Goal: Check status: Check status

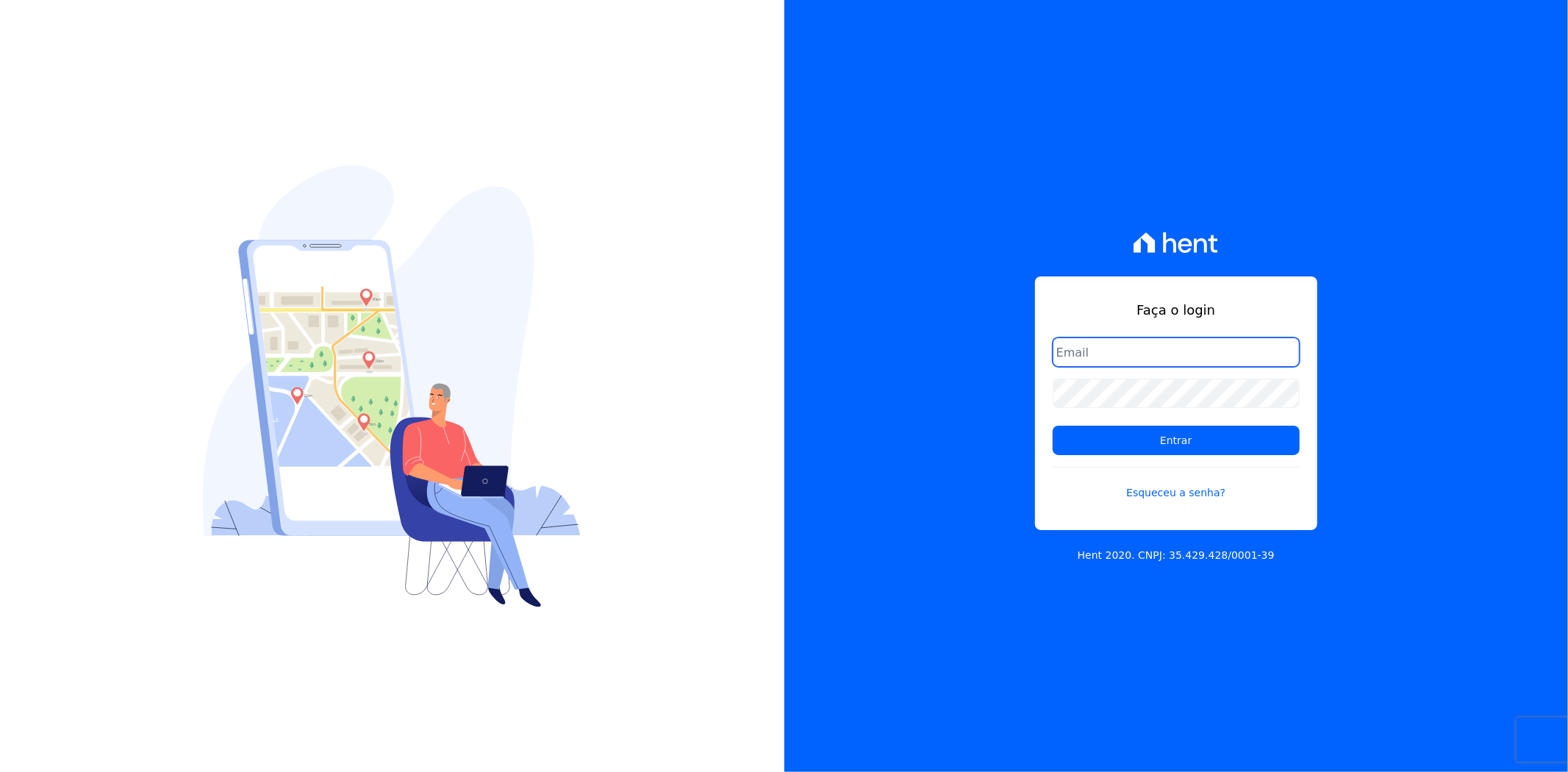
click at [1076, 342] on input "email" at bounding box center [1176, 352] width 247 height 29
type input "[EMAIL_ADDRESS][DOMAIN_NAME]"
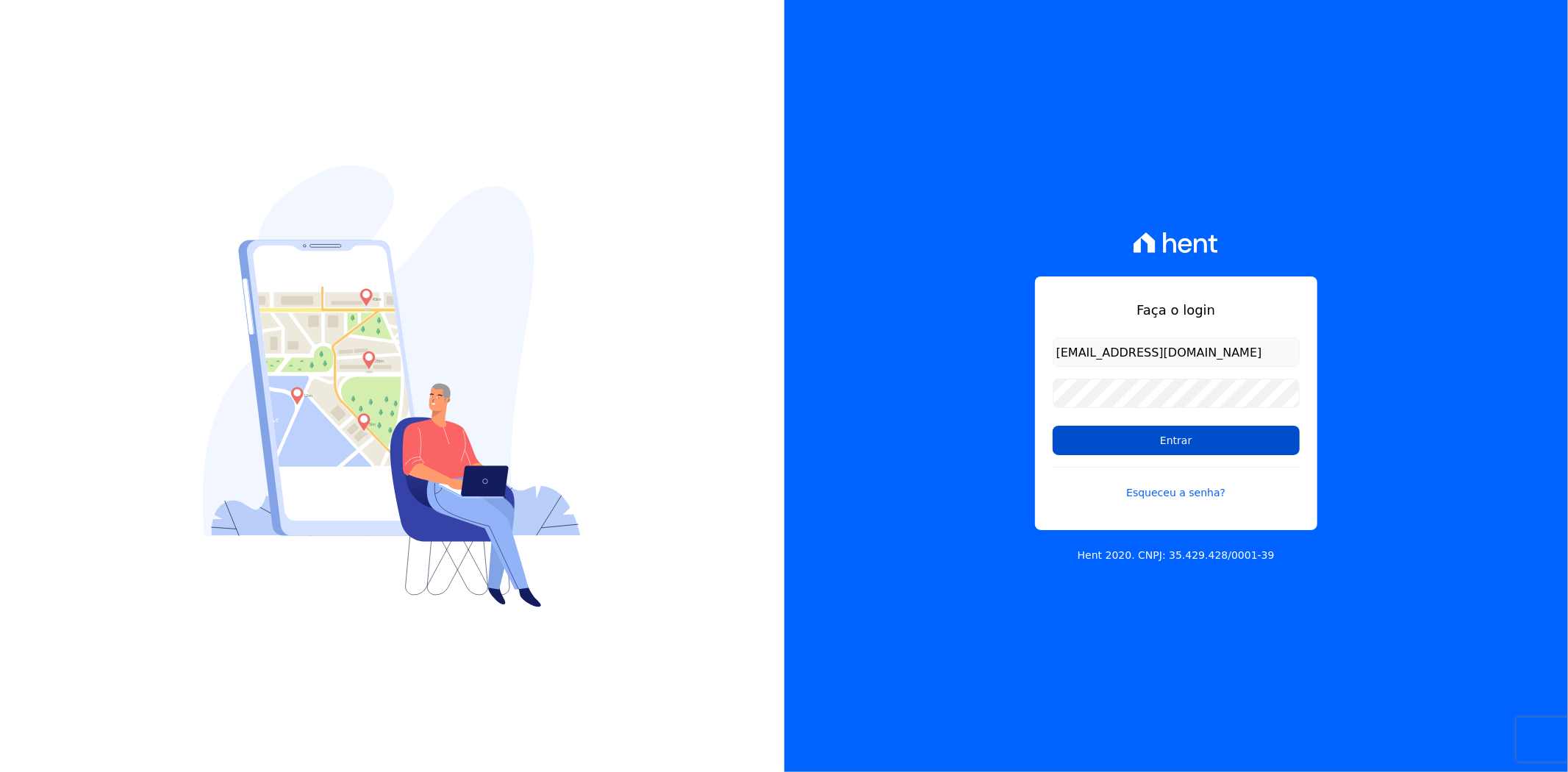
click at [1201, 442] on input "Entrar" at bounding box center [1176, 440] width 247 height 29
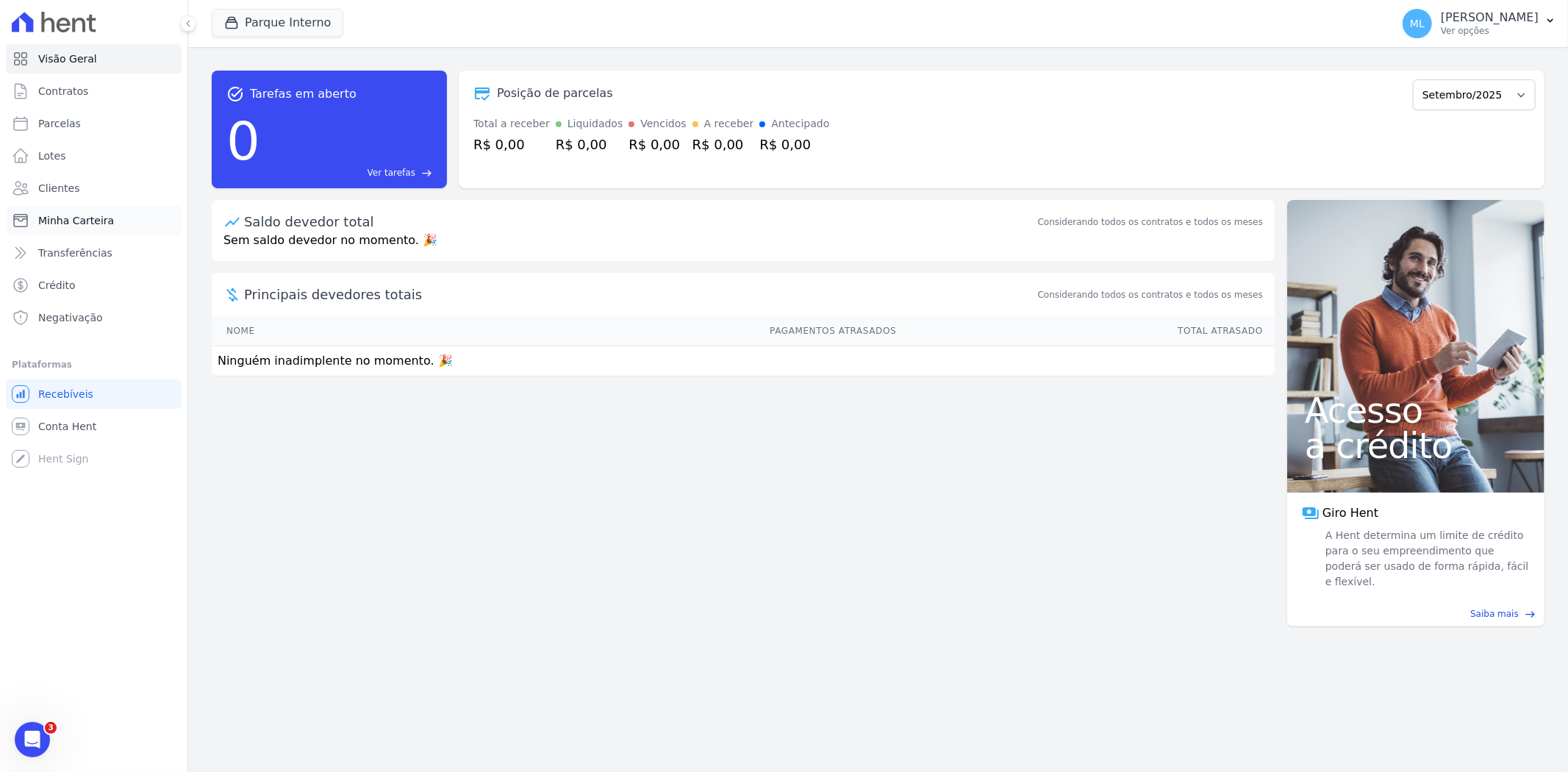
click at [137, 226] on link "Minha Carteira" at bounding box center [94, 221] width 176 height 29
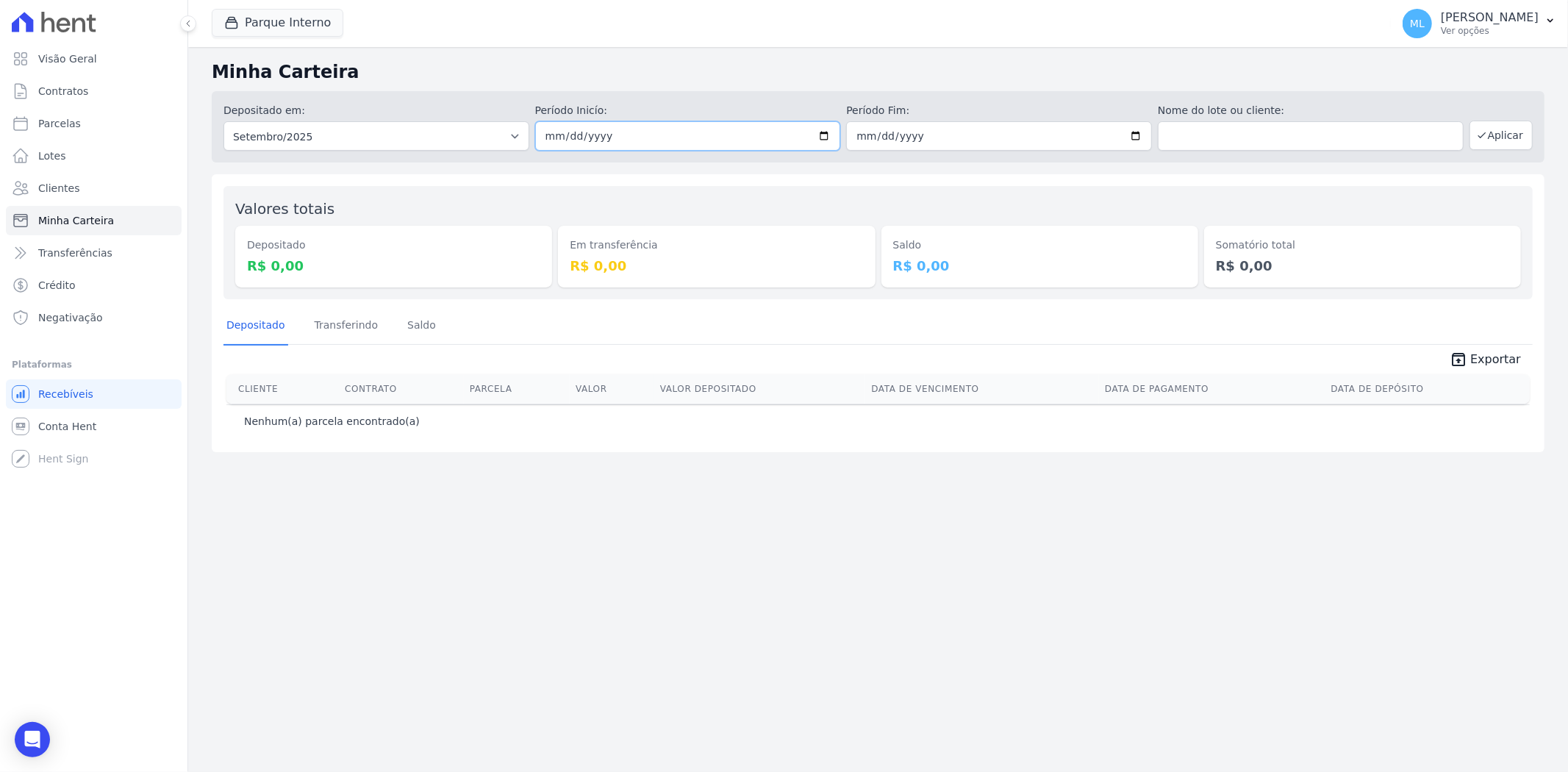
click at [818, 130] on input "2025-09-01" at bounding box center [687, 136] width 305 height 29
type input "[DATE]"
click at [1149, 137] on input "2025-09-30" at bounding box center [999, 136] width 305 height 29
click at [1142, 141] on input "2025-09-30" at bounding box center [999, 136] width 305 height 29
type input "[DATE]"
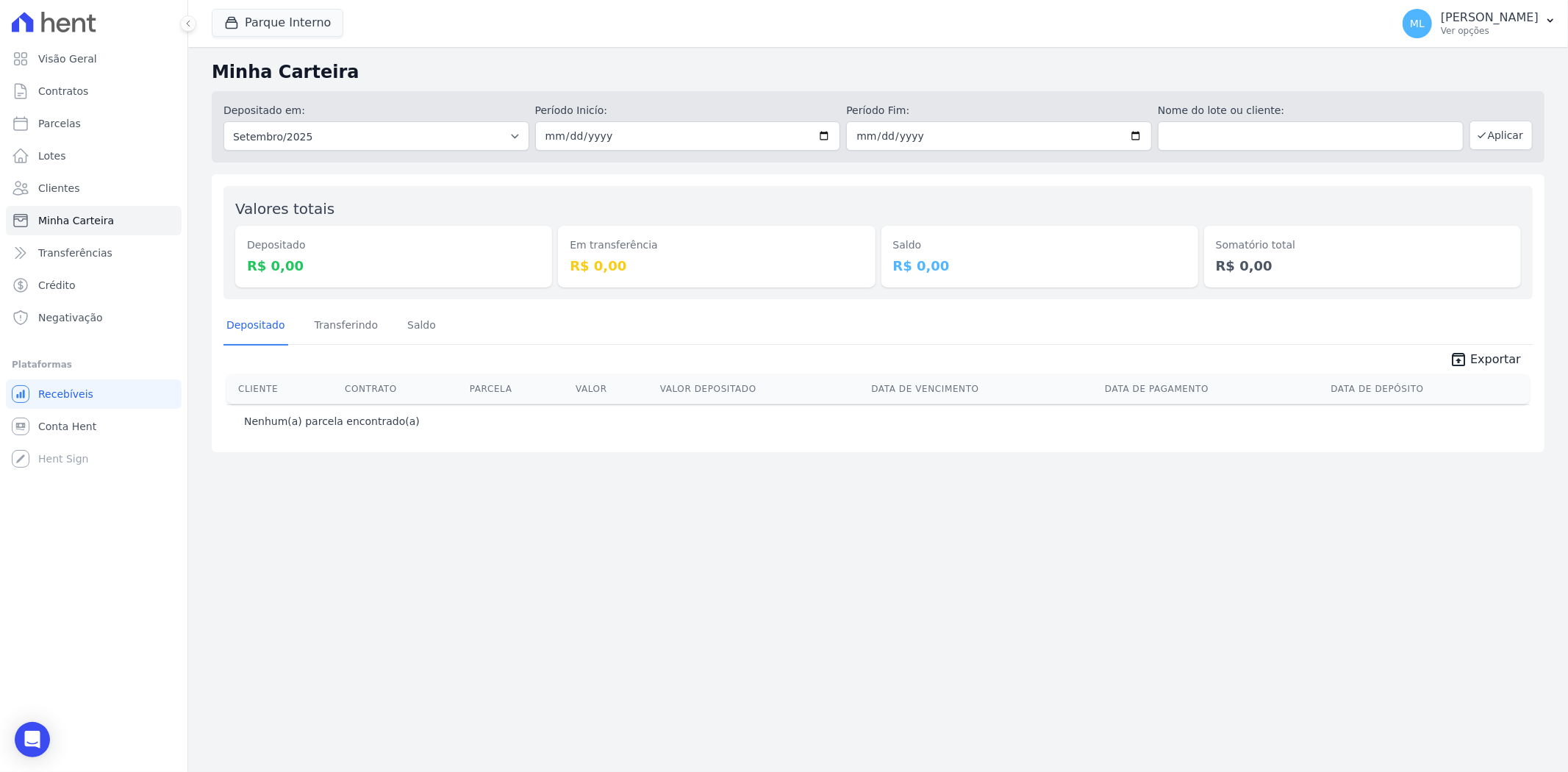
click at [1510, 150] on div "Depositado em: Todos os meses Dezembro/2024 Janeiro/2025 Fevereiro/2025 Março/2…" at bounding box center [877, 127] width 1333 height 72
click at [1503, 135] on button "Aplicar" at bounding box center [1500, 135] width 63 height 29
click at [307, 3] on div "Parque Interno Celina Guimaraes - Ghia Areias do Planalto Oasis Celina Guimarae…" at bounding box center [662, 23] width 900 height 48
drag, startPoint x: 307, startPoint y: 12, endPoint x: 310, endPoint y: 28, distance: 16.3
click at [307, 12] on button "Parque Interno" at bounding box center [277, 22] width 132 height 28
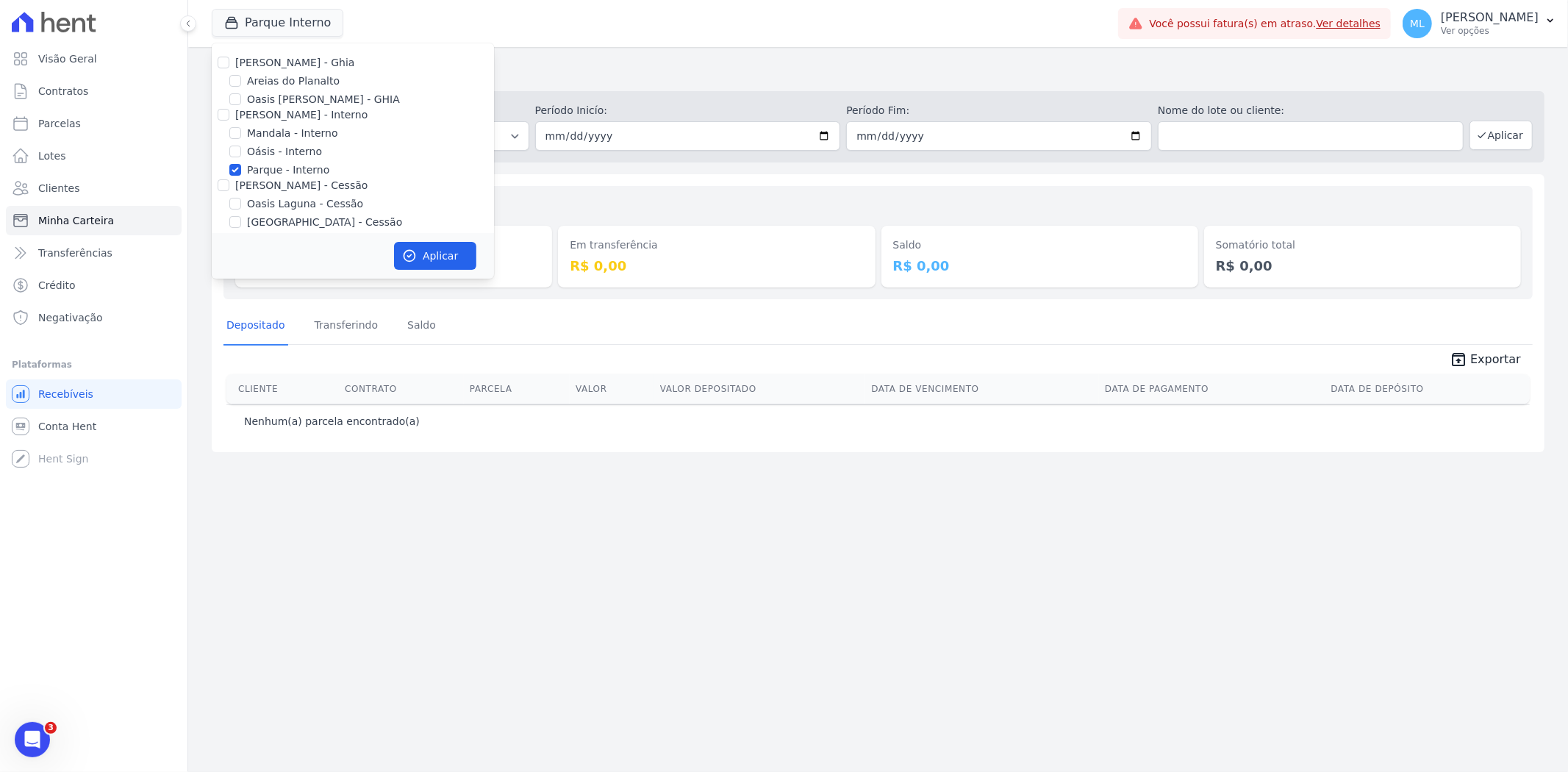
click at [284, 172] on label "Parque - Interno" at bounding box center [287, 170] width 82 height 16
click at [241, 172] on input "Parque - Interno" at bounding box center [235, 170] width 12 height 12
checkbox input "false"
click at [298, 78] on label "Areias do Planalto" at bounding box center [292, 81] width 92 height 16
click at [241, 78] on input "Areias do Planalto" at bounding box center [235, 81] width 12 height 12
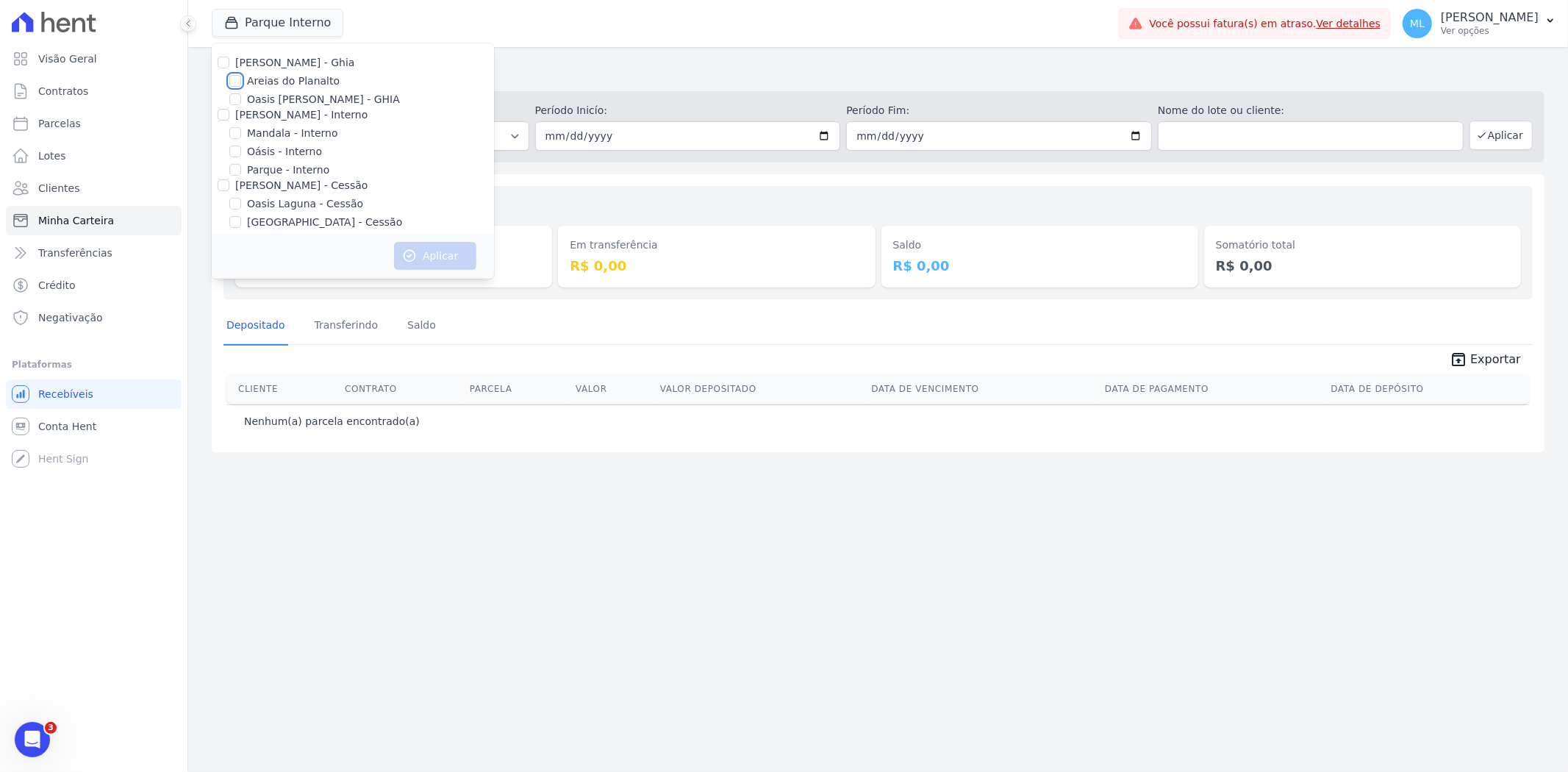
checkbox input "true"
click at [443, 255] on button "Aplicar" at bounding box center [435, 255] width 82 height 28
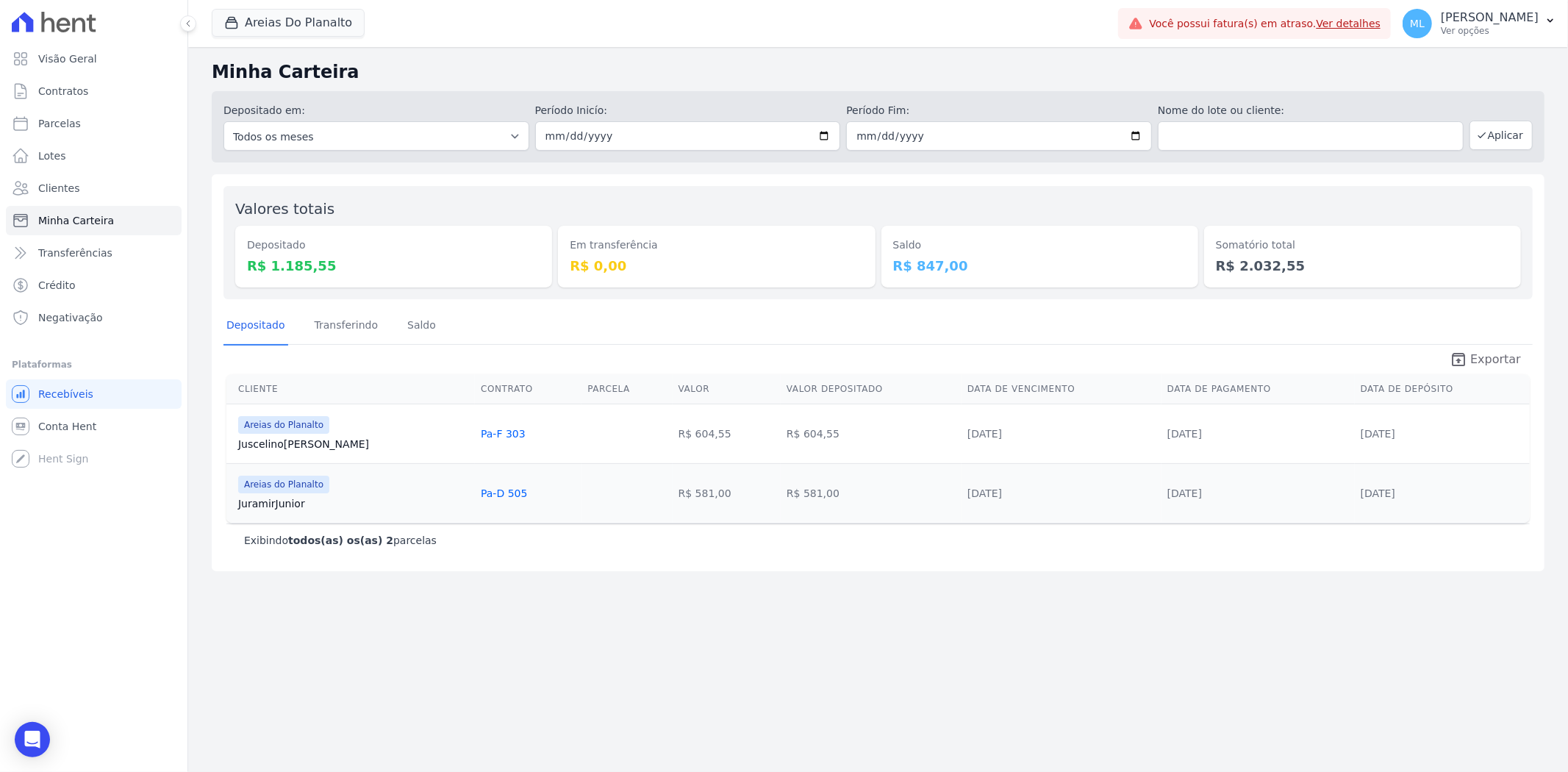
click at [1478, 355] on span "Exportar" at bounding box center [1495, 359] width 51 height 17
click at [314, 21] on button "Areias Do Planalto" at bounding box center [287, 22] width 153 height 28
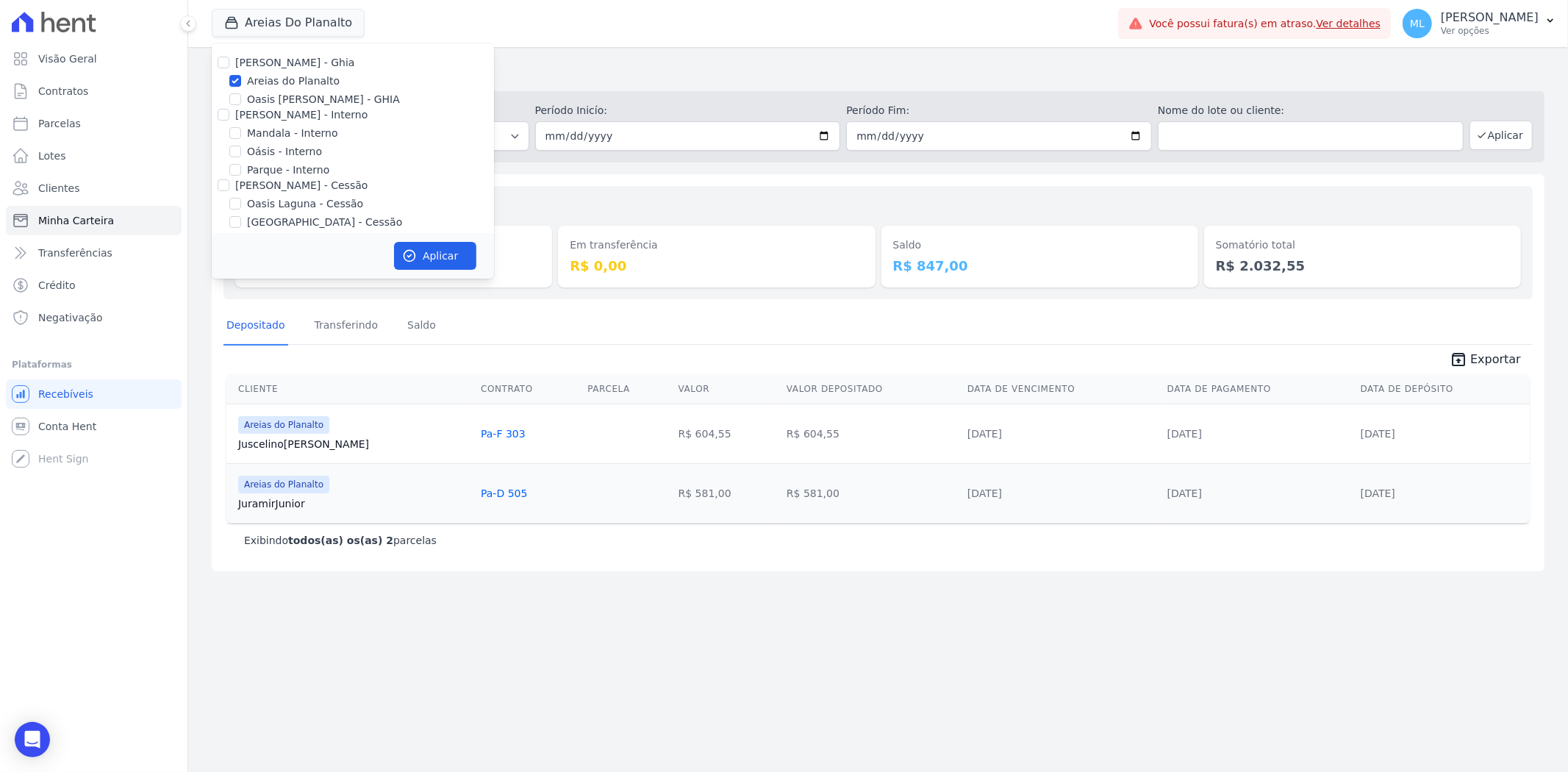
click at [291, 79] on label "Areias do Planalto" at bounding box center [292, 81] width 92 height 16
click at [241, 79] on input "Areias do Planalto" at bounding box center [235, 81] width 12 height 12
checkbox input "false"
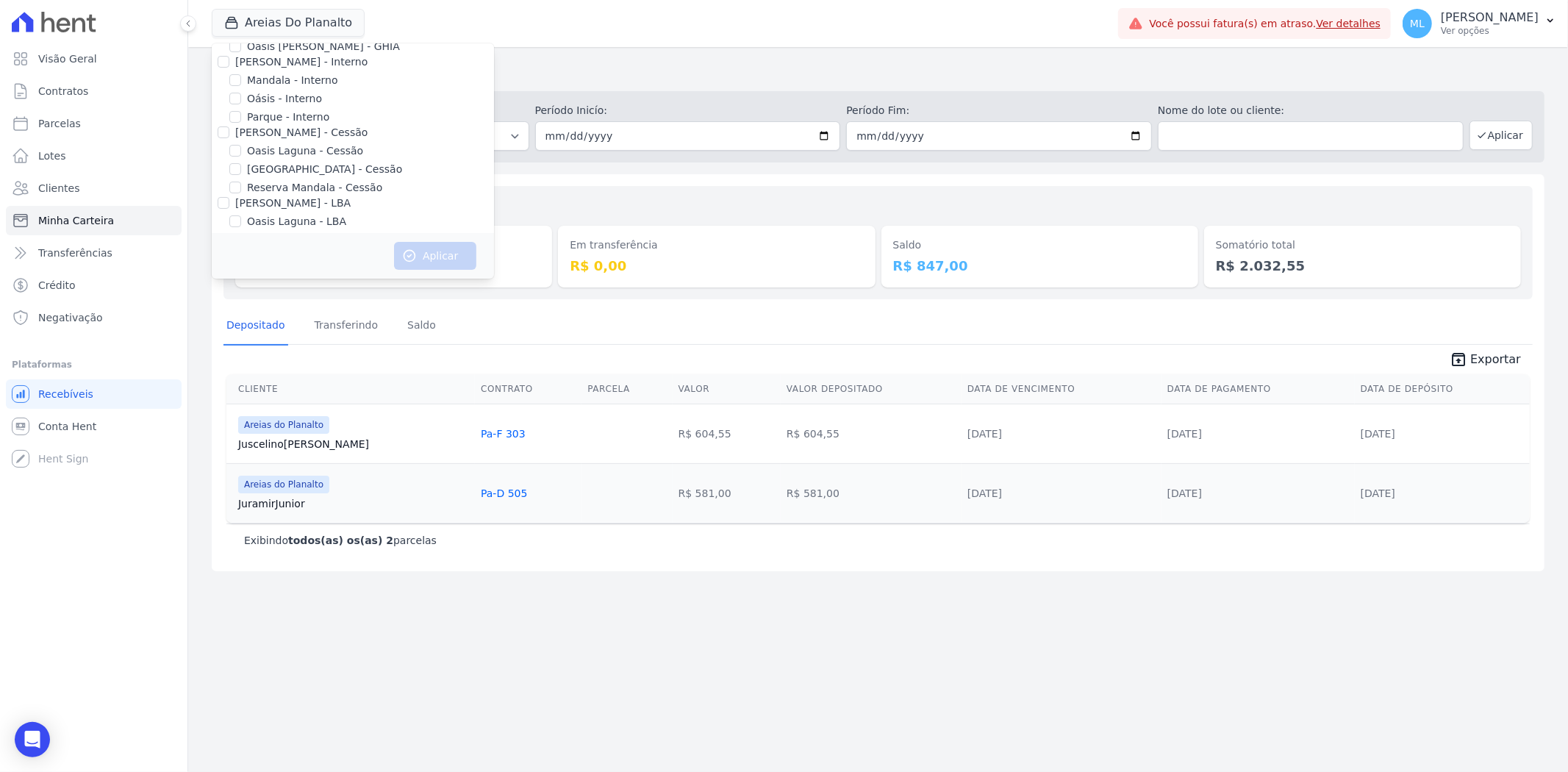
scroll to position [82, 0]
click at [278, 141] on label "[GEOGRAPHIC_DATA] - Cessão" at bounding box center [324, 141] width 155 height 16
click at [241, 141] on input "[GEOGRAPHIC_DATA] - Cessão" at bounding box center [235, 141] width 12 height 12
checkbox input "true"
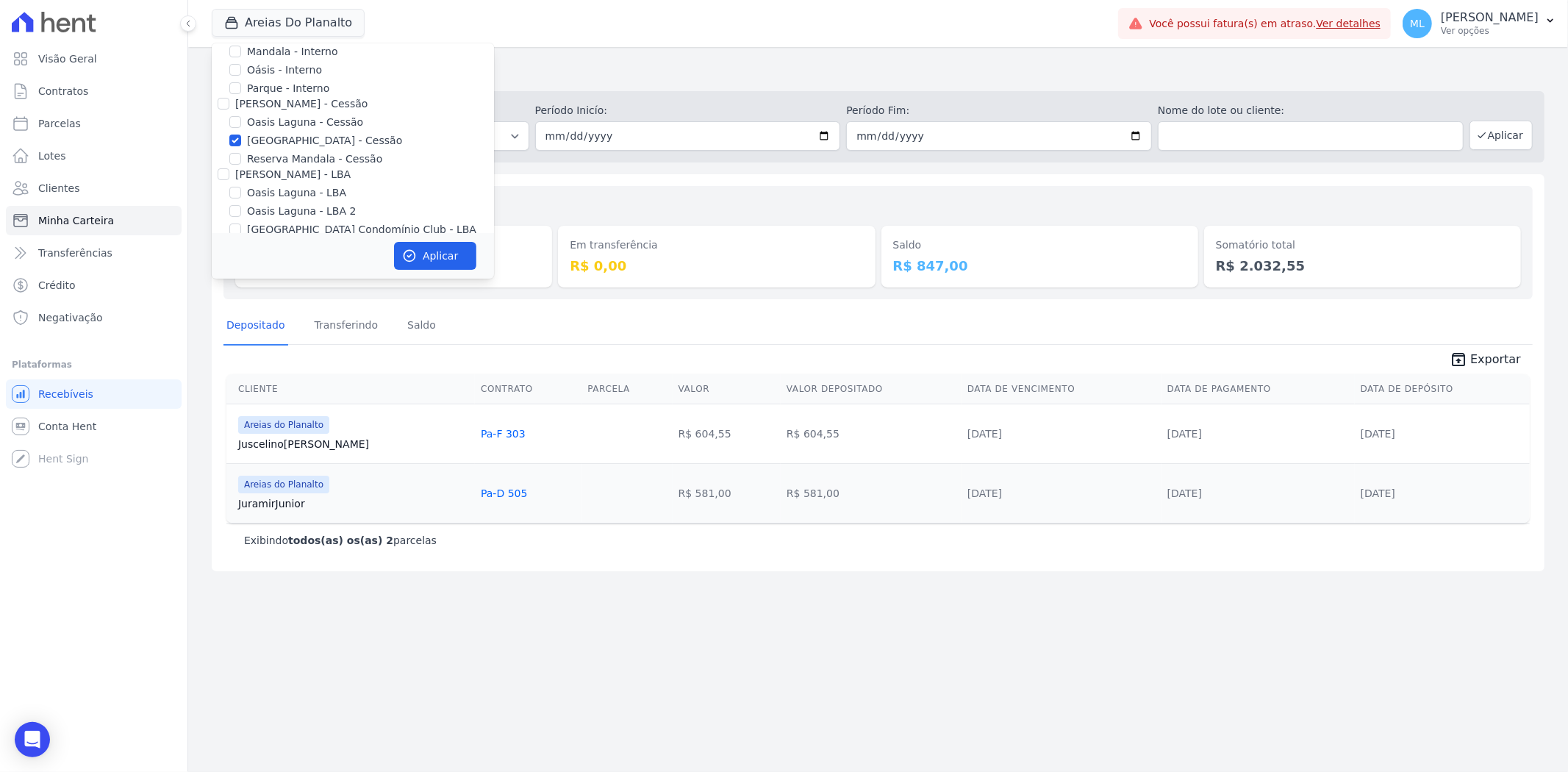
click at [277, 93] on label "Parque - Interno" at bounding box center [287, 89] width 82 height 16
click at [241, 93] on input "Parque - Interno" at bounding box center [235, 88] width 12 height 12
checkbox input "true"
click at [435, 260] on button "Aplicar" at bounding box center [435, 255] width 82 height 28
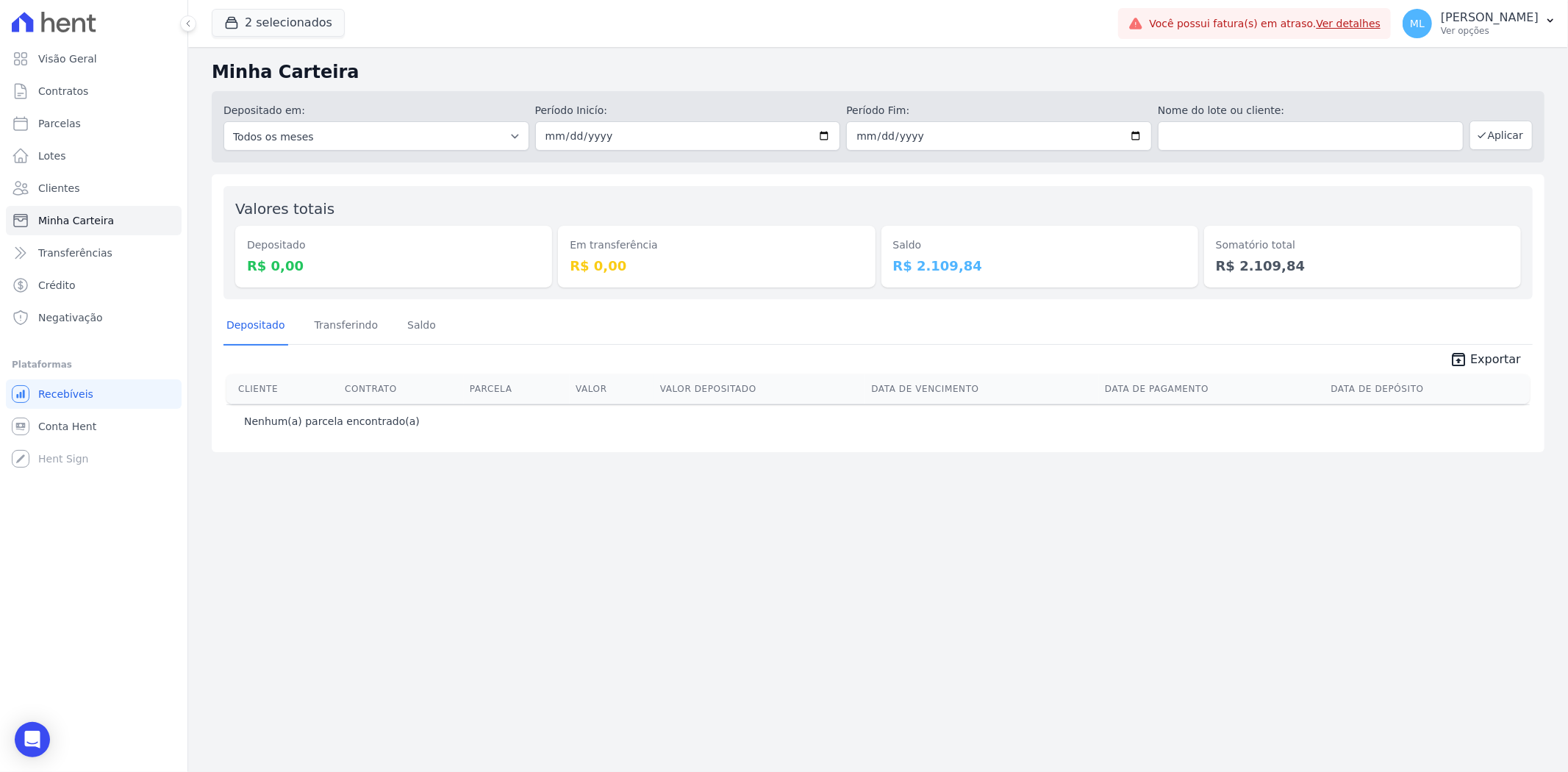
click at [310, 22] on button "2 selecionados" at bounding box center [278, 22] width 133 height 28
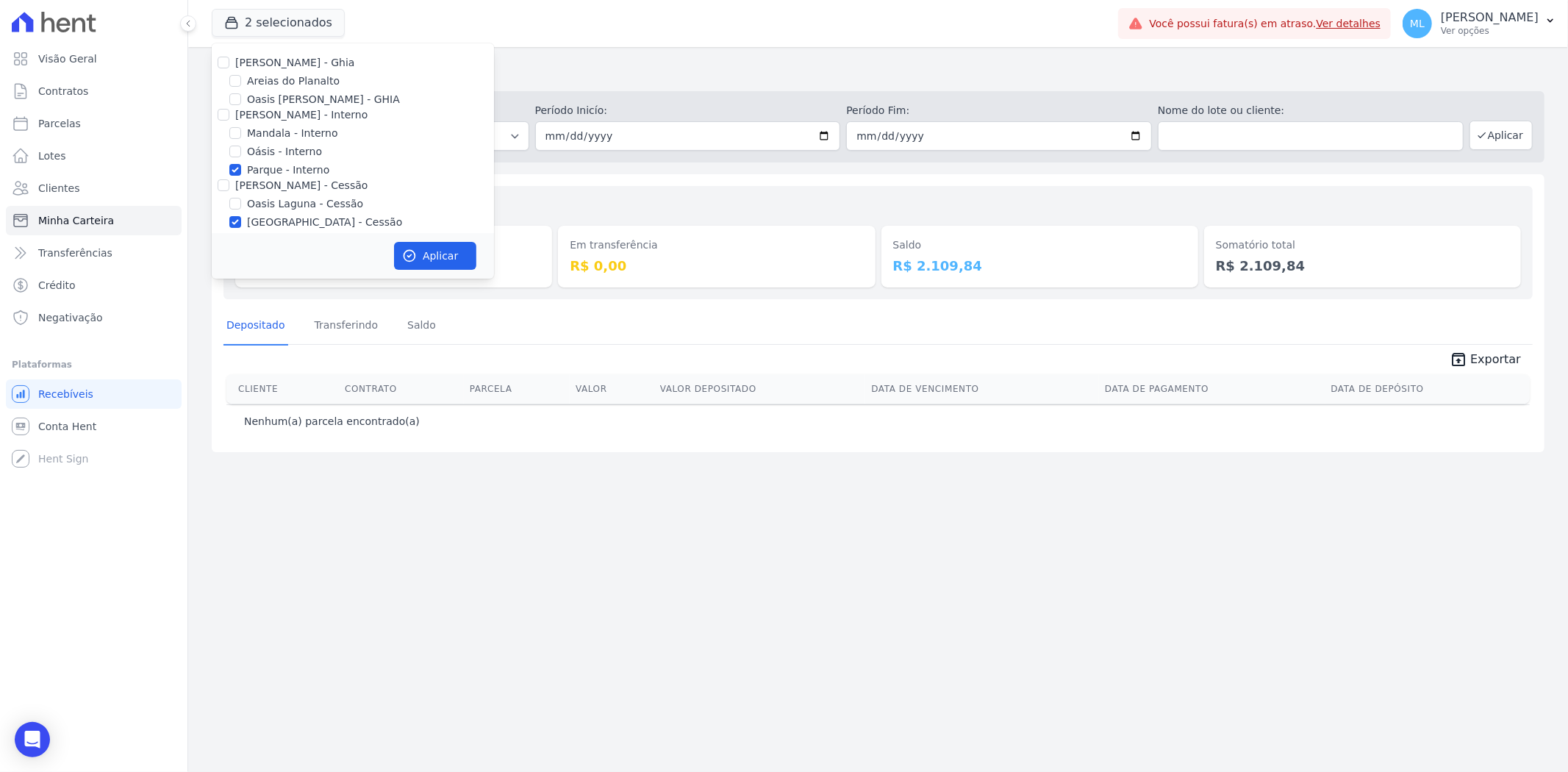
drag, startPoint x: 272, startPoint y: 166, endPoint x: 276, endPoint y: 190, distance: 24.3
click at [272, 167] on label "Parque - Interno" at bounding box center [287, 170] width 82 height 16
click at [241, 167] on input "Parque - Interno" at bounding box center [235, 170] width 12 height 12
checkbox input "false"
click at [285, 221] on label "[GEOGRAPHIC_DATA] - Cessão" at bounding box center [324, 223] width 155 height 16
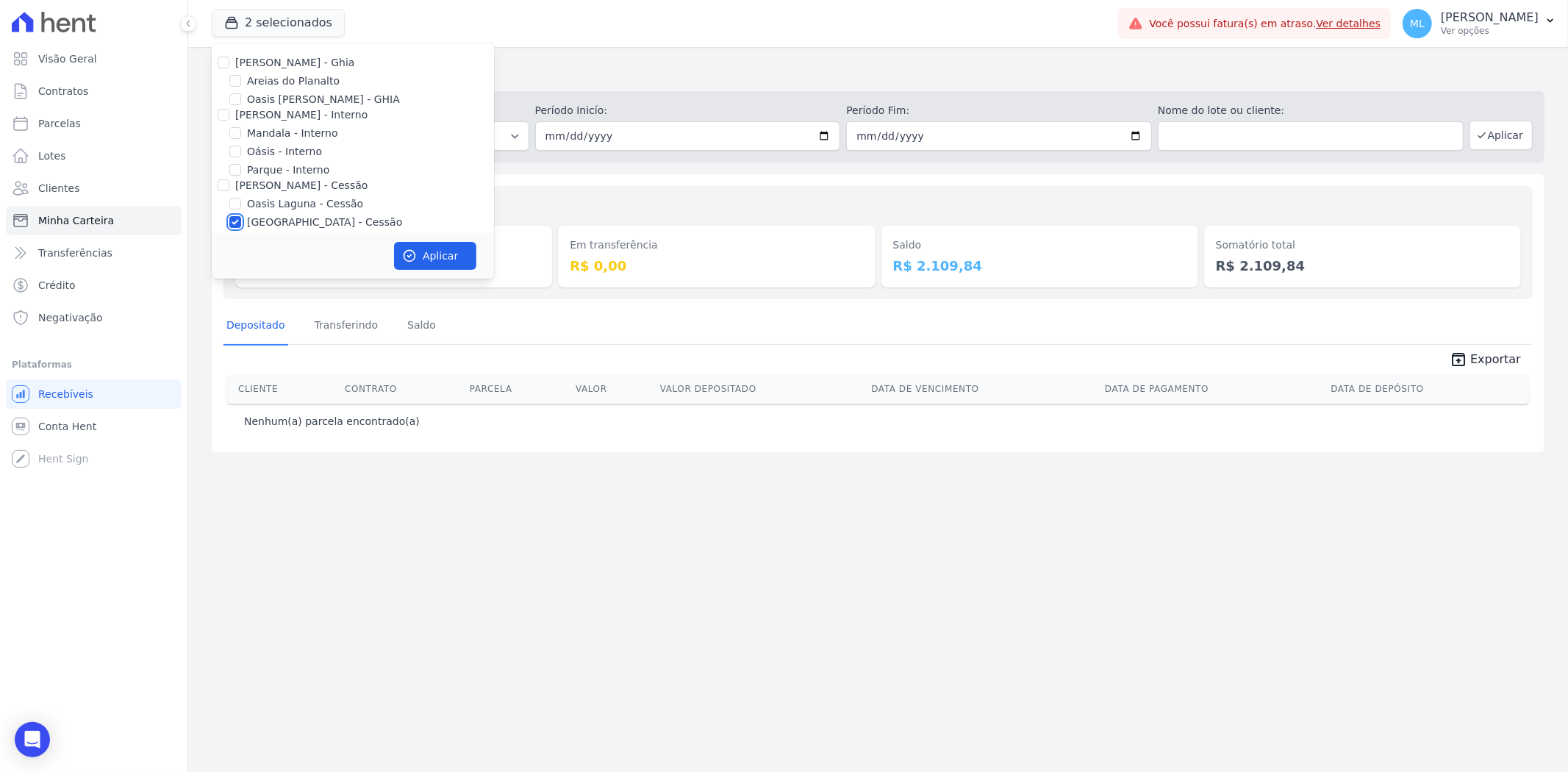
click at [241, 221] on input "[GEOGRAPHIC_DATA] - Cessão" at bounding box center [235, 223] width 12 height 12
checkbox input "false"
click at [279, 178] on label "[GEOGRAPHIC_DATA] Condomínio Club - LBA" at bounding box center [361, 177] width 229 height 16
click at [241, 178] on input "[GEOGRAPHIC_DATA] Condomínio Club - LBA" at bounding box center [235, 177] width 12 height 12
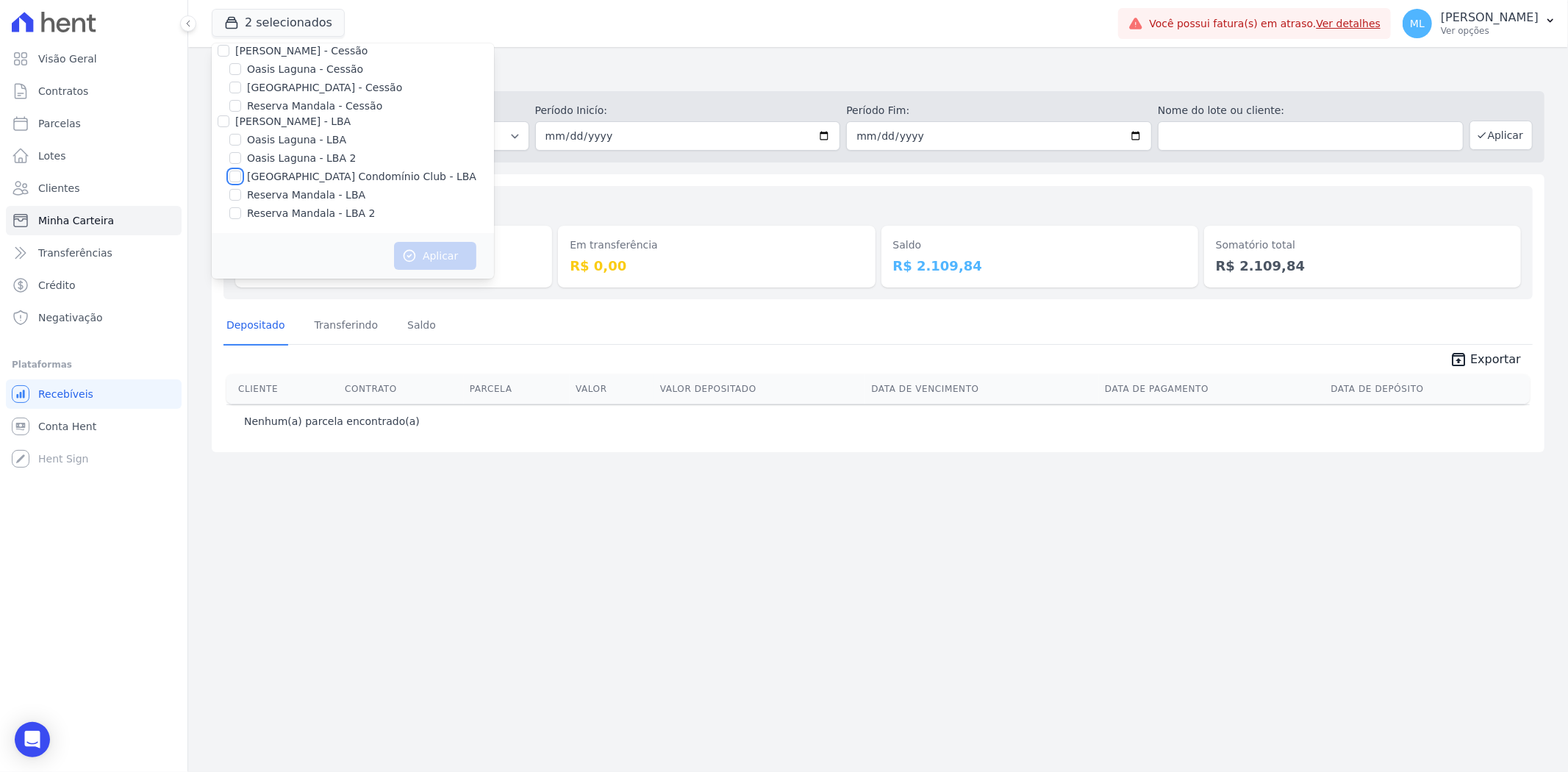
checkbox input "true"
click at [431, 250] on button "Aplicar" at bounding box center [435, 255] width 82 height 28
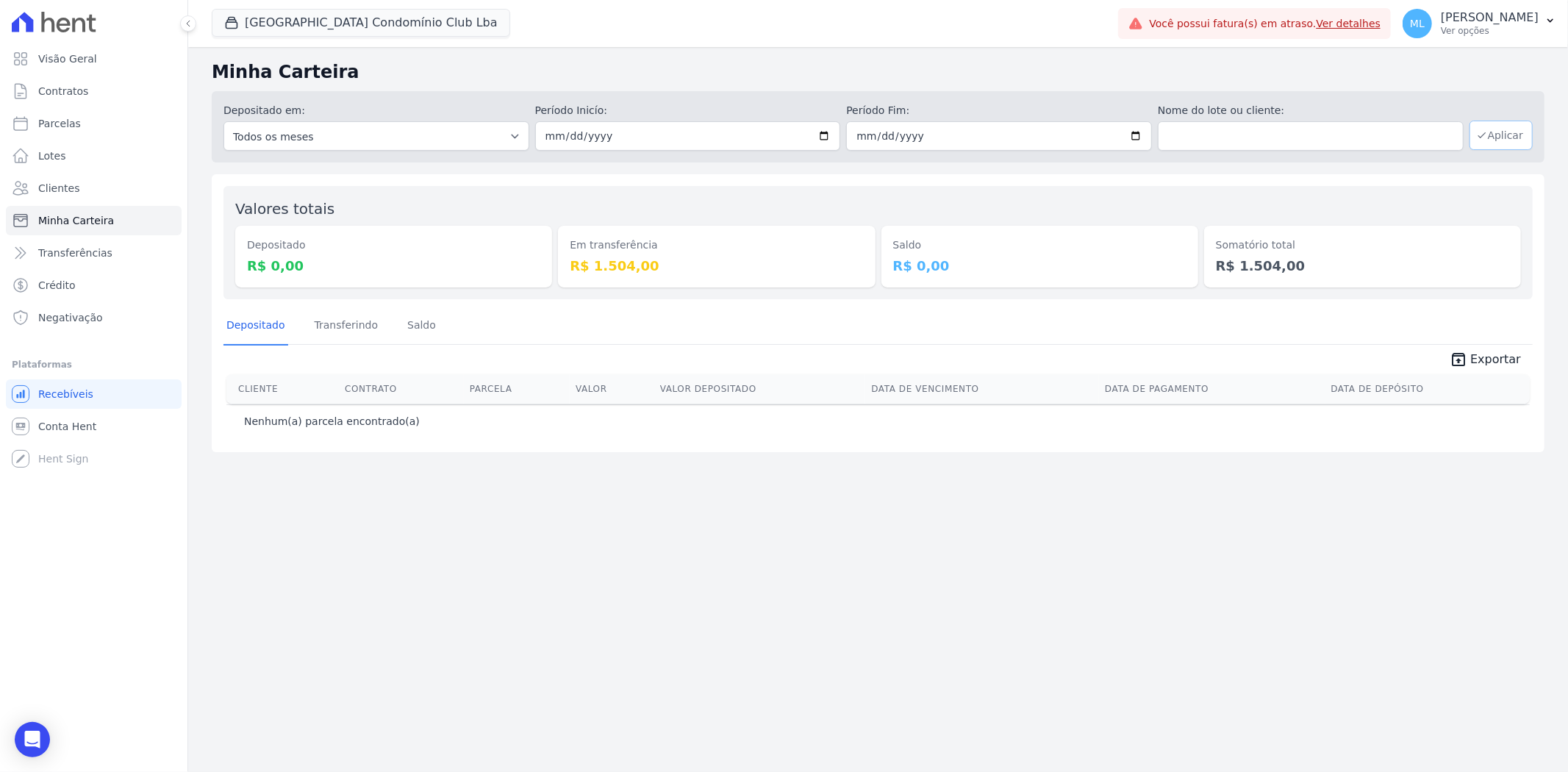
click at [1499, 145] on button "Aplicar" at bounding box center [1500, 135] width 63 height 29
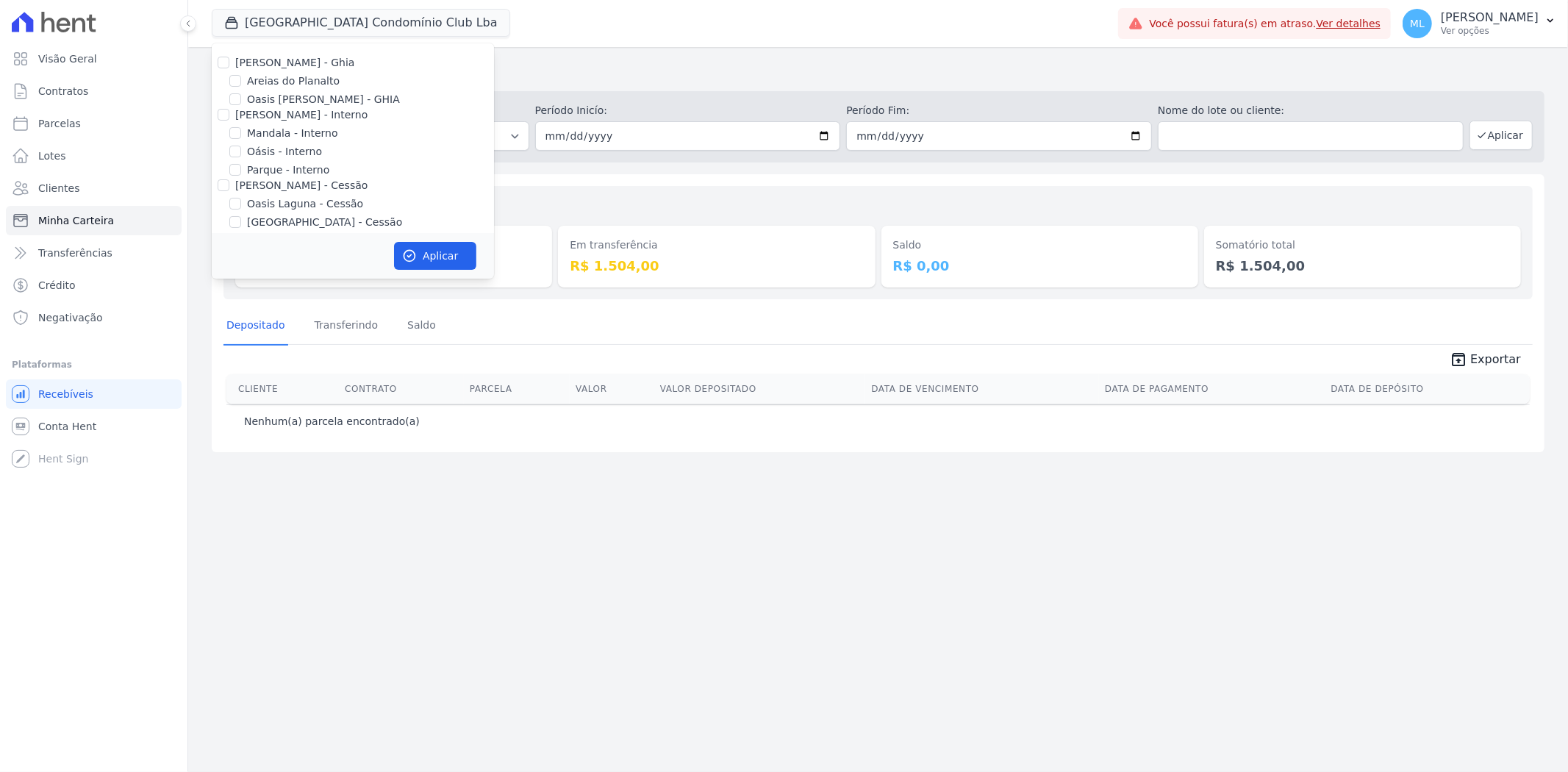
scroll to position [135, 0]
click at [278, 179] on label "[GEOGRAPHIC_DATA] Condomínio Club - LBA" at bounding box center [361, 177] width 229 height 16
click at [241, 179] on input "[GEOGRAPHIC_DATA] Condomínio Club - LBA" at bounding box center [235, 177] width 12 height 12
checkbox input "false"
click at [284, 201] on label "Reserva Mandala - LBA" at bounding box center [305, 195] width 118 height 16
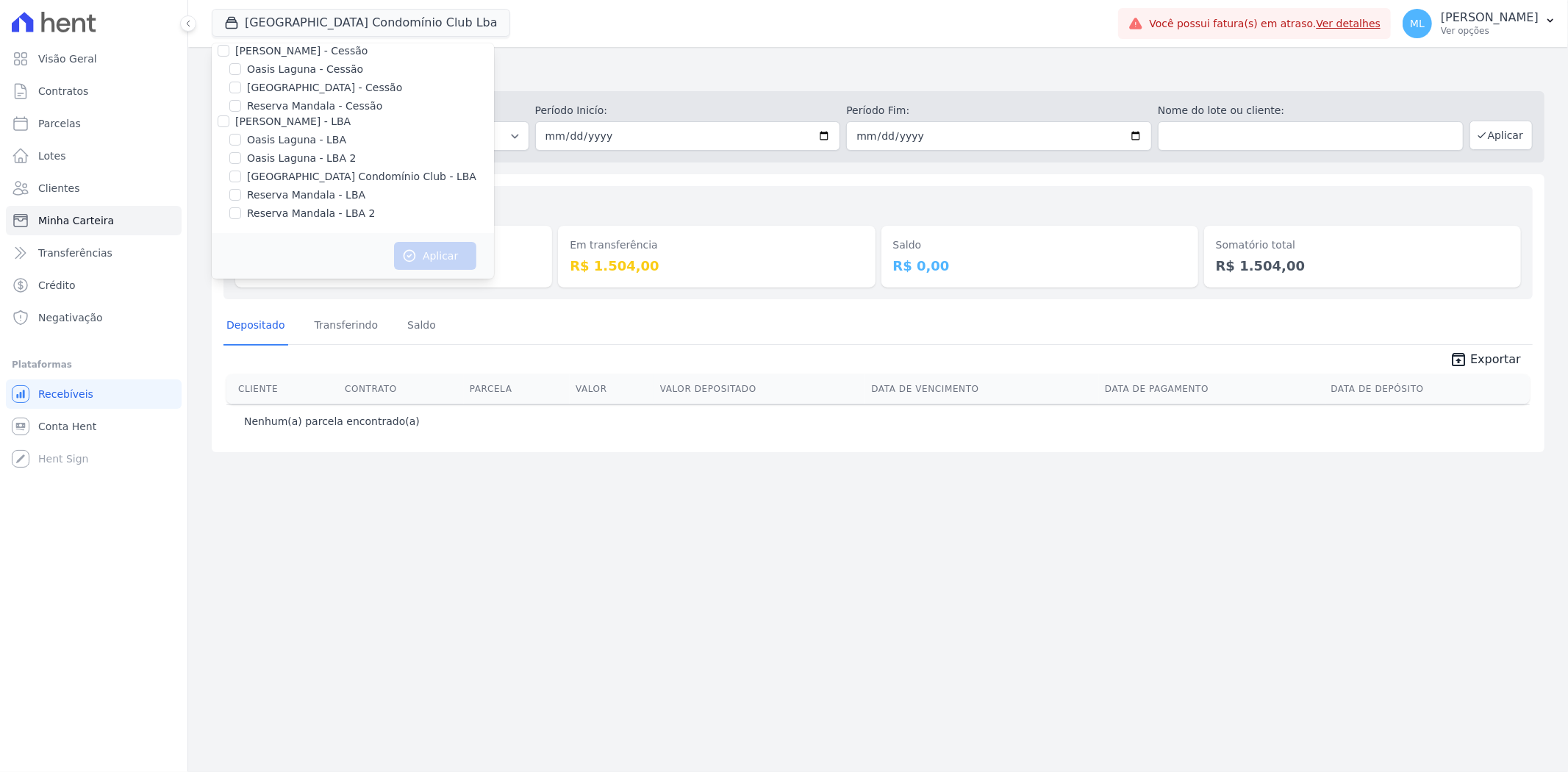
click at [241, 201] on input "Reserva Mandala - LBA" at bounding box center [235, 195] width 12 height 12
checkbox input "true"
click at [285, 210] on label "Reserva Mandala - LBA 2" at bounding box center [310, 214] width 128 height 16
click at [241, 210] on input "Reserva Mandala - LBA 2" at bounding box center [235, 213] width 12 height 12
checkbox input "true"
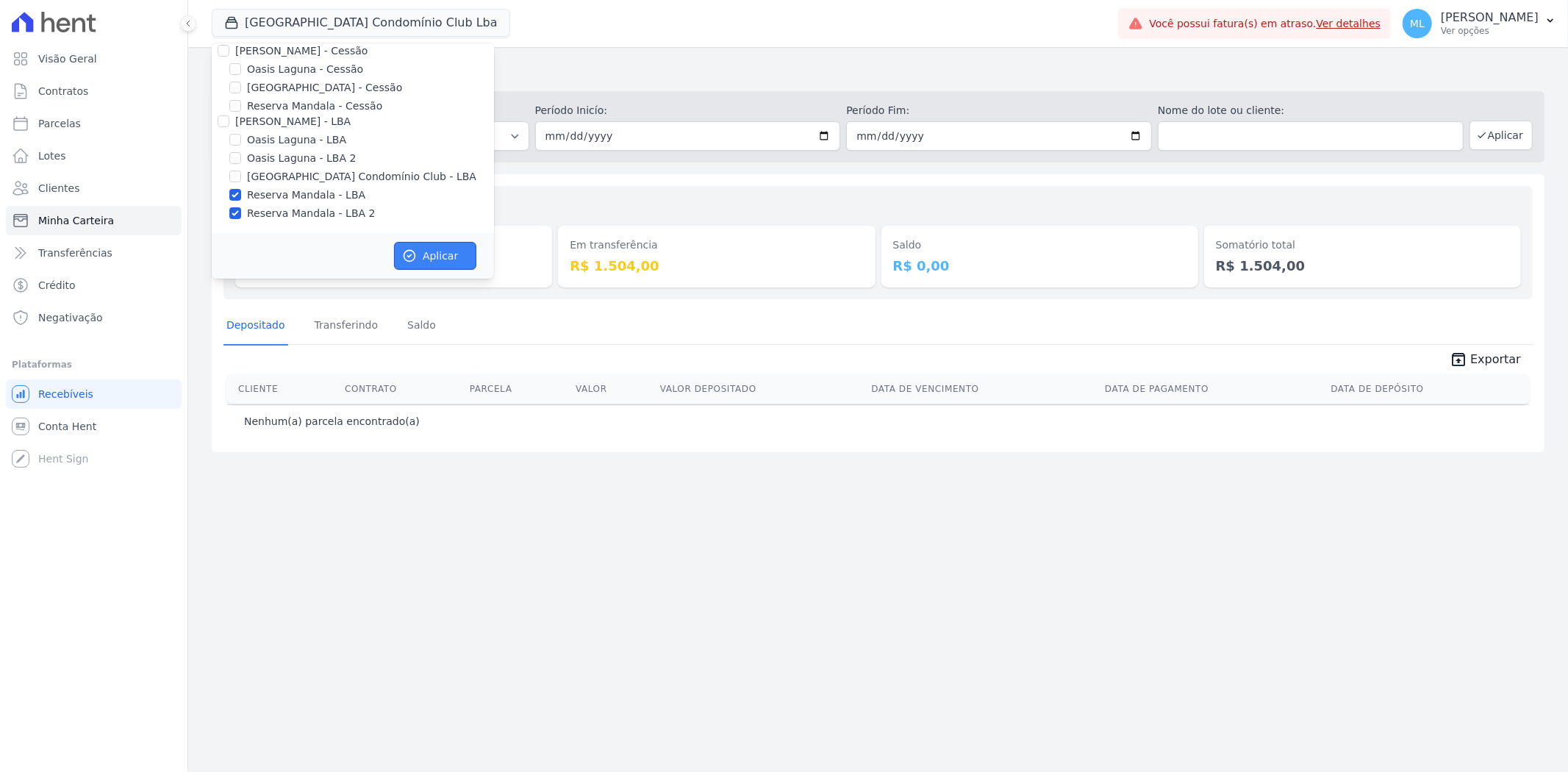
click at [428, 245] on button "Aplicar" at bounding box center [435, 255] width 82 height 28
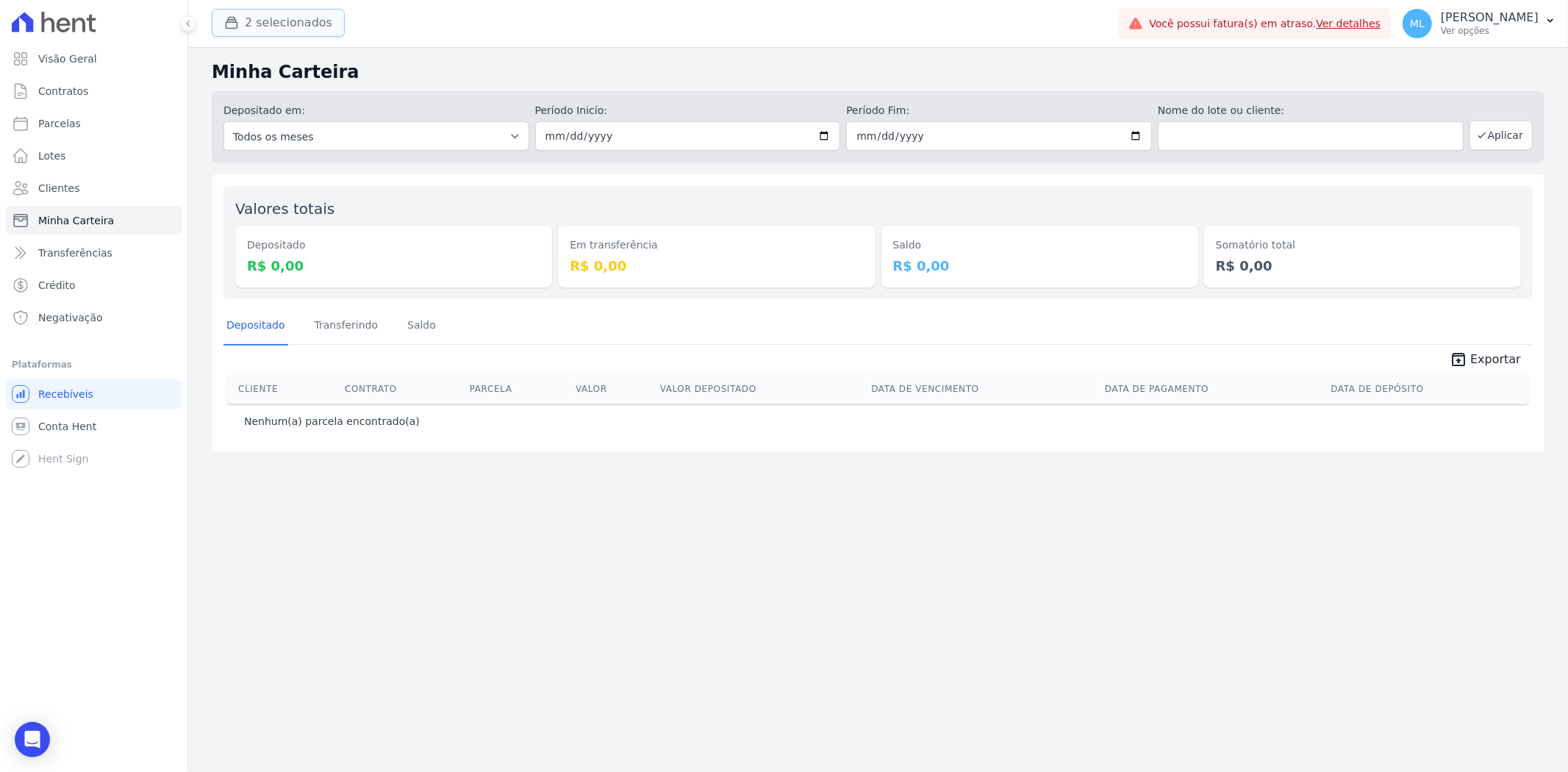
click at [266, 32] on button "2 selecionados" at bounding box center [278, 22] width 133 height 28
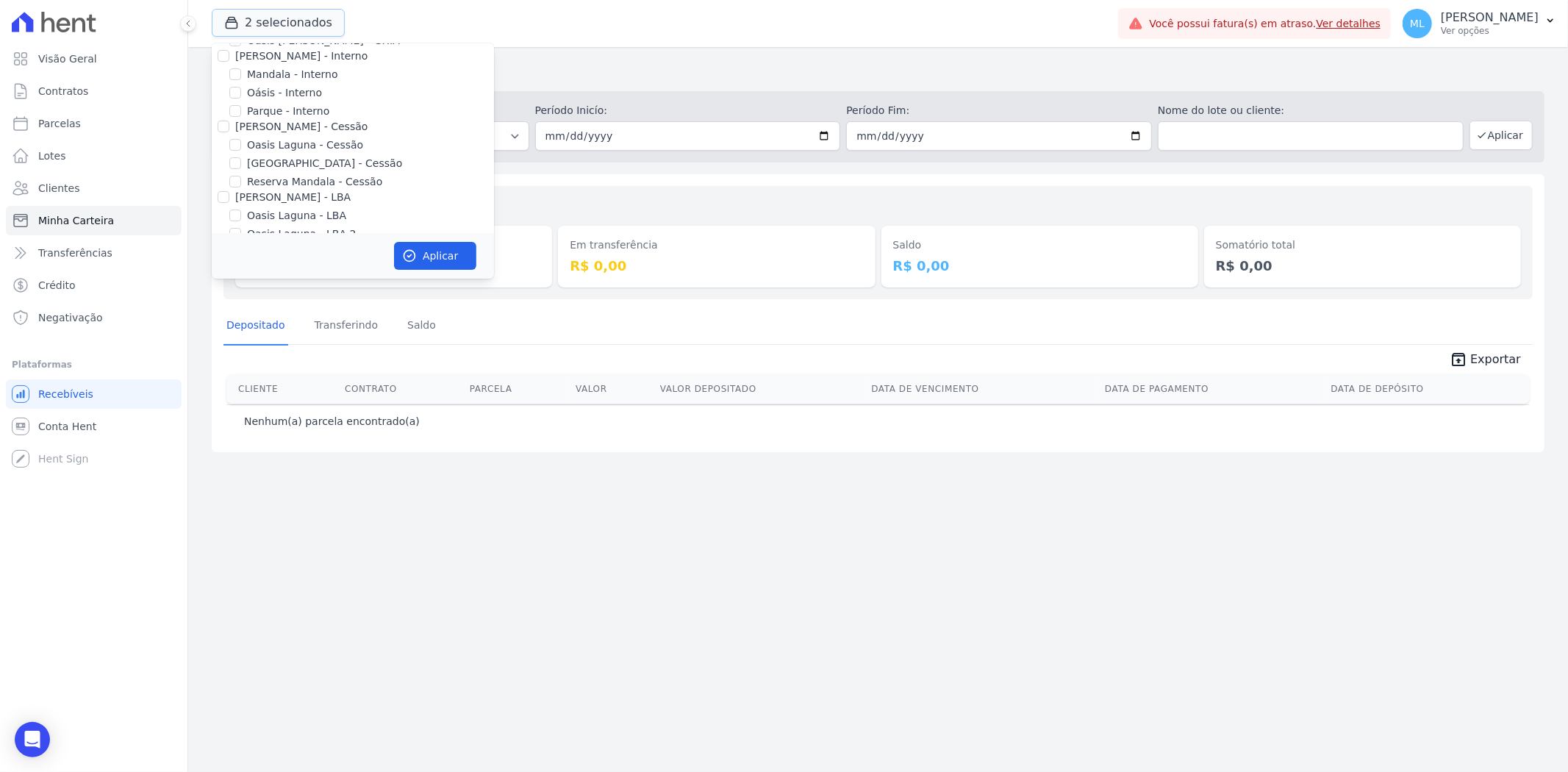
scroll to position [135, 0]
click at [287, 192] on label "Reserva Mandala - LBA" at bounding box center [305, 195] width 118 height 16
click at [241, 192] on input "Reserva Mandala - LBA" at bounding box center [235, 195] width 12 height 12
checkbox input "false"
click at [291, 214] on label "Reserva Mandala - LBA 2" at bounding box center [310, 214] width 128 height 16
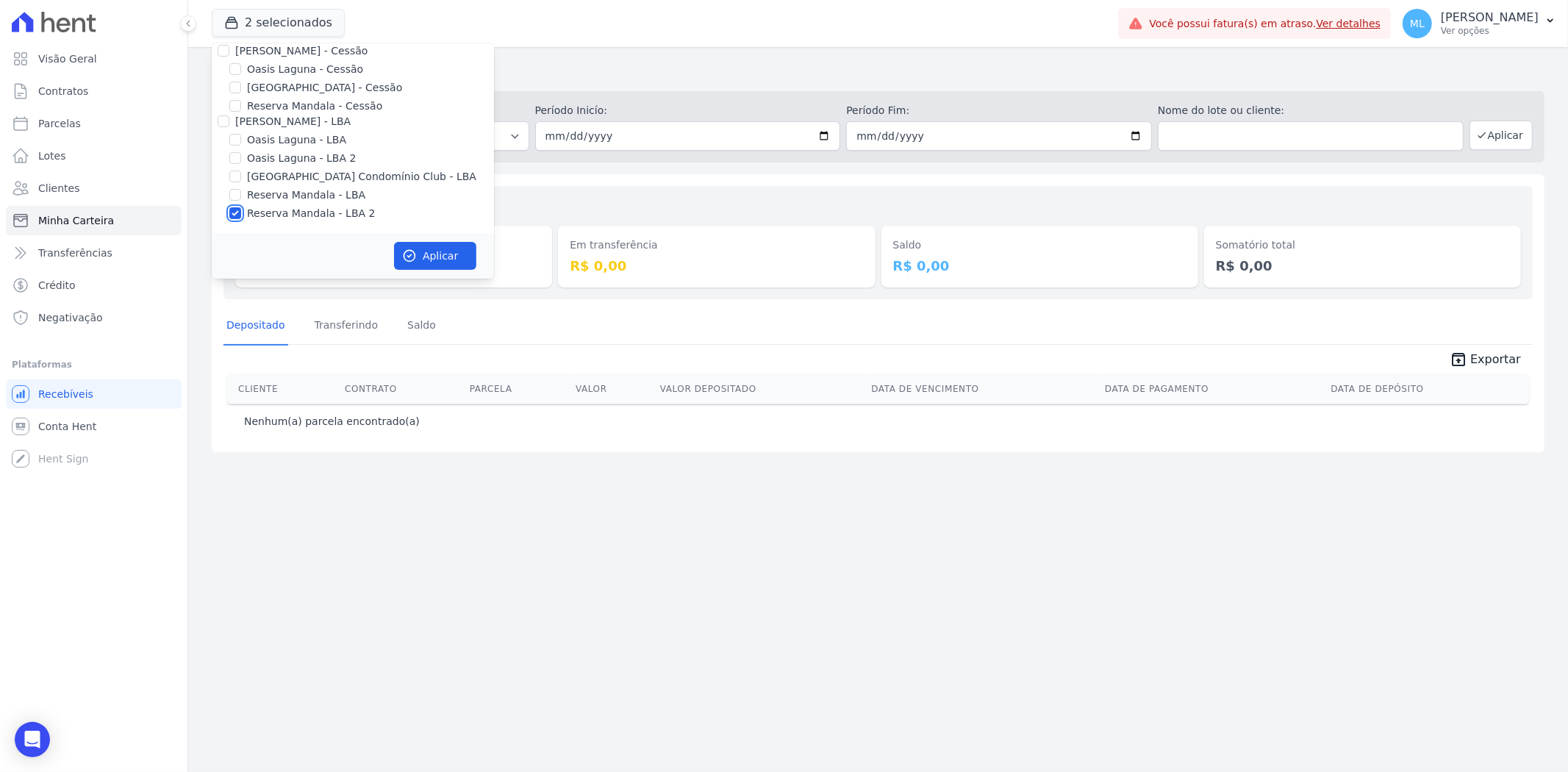
click at [241, 214] on input "Reserva Mandala - LBA 2" at bounding box center [235, 213] width 12 height 12
checkbox input "false"
click at [299, 104] on label "Reserva Mandala - Cessão" at bounding box center [314, 106] width 135 height 16
click at [241, 104] on input "Reserva Mandala - Cessão" at bounding box center [235, 106] width 12 height 12
checkbox input "true"
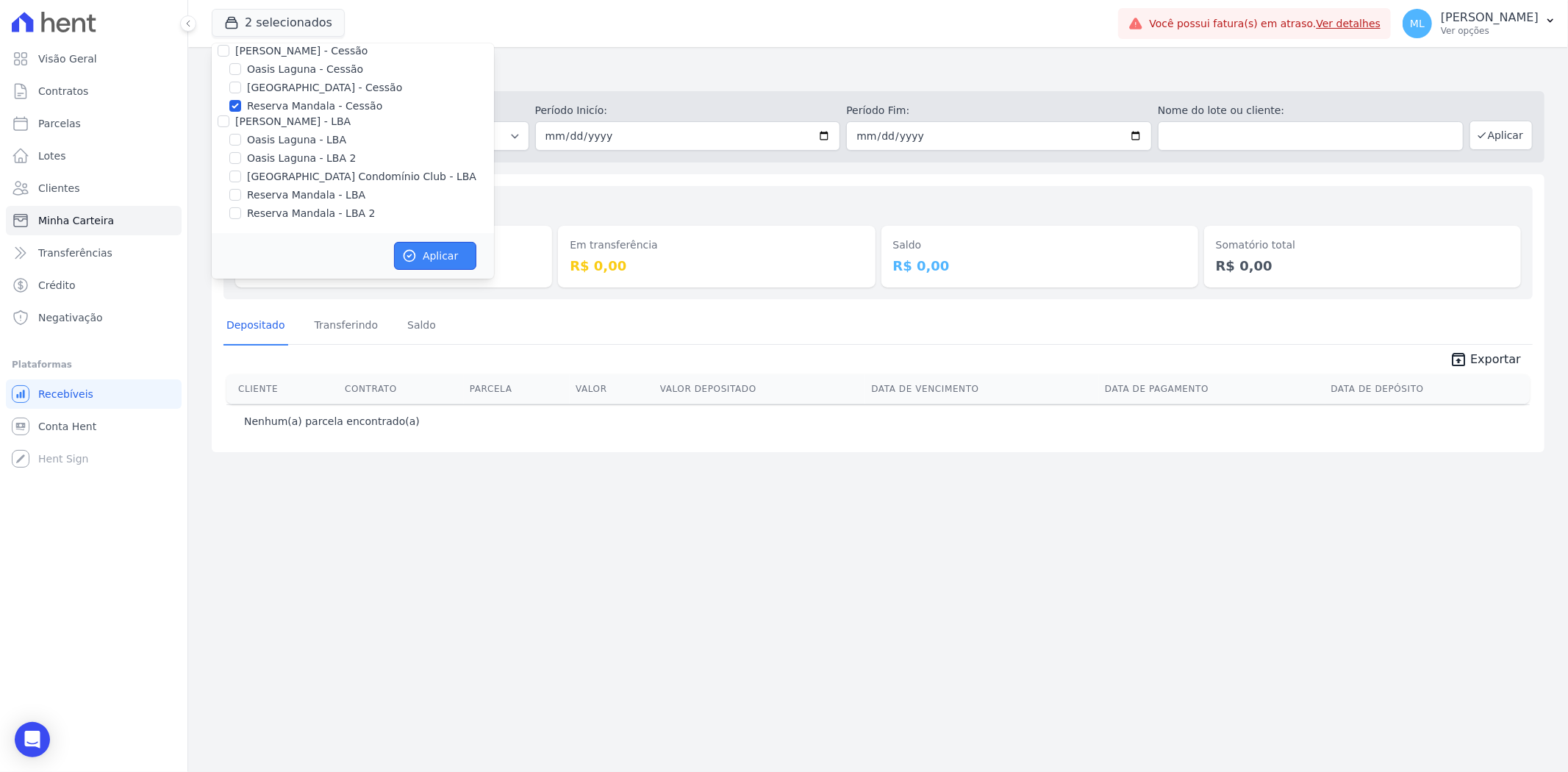
click at [429, 252] on button "Aplicar" at bounding box center [435, 255] width 82 height 28
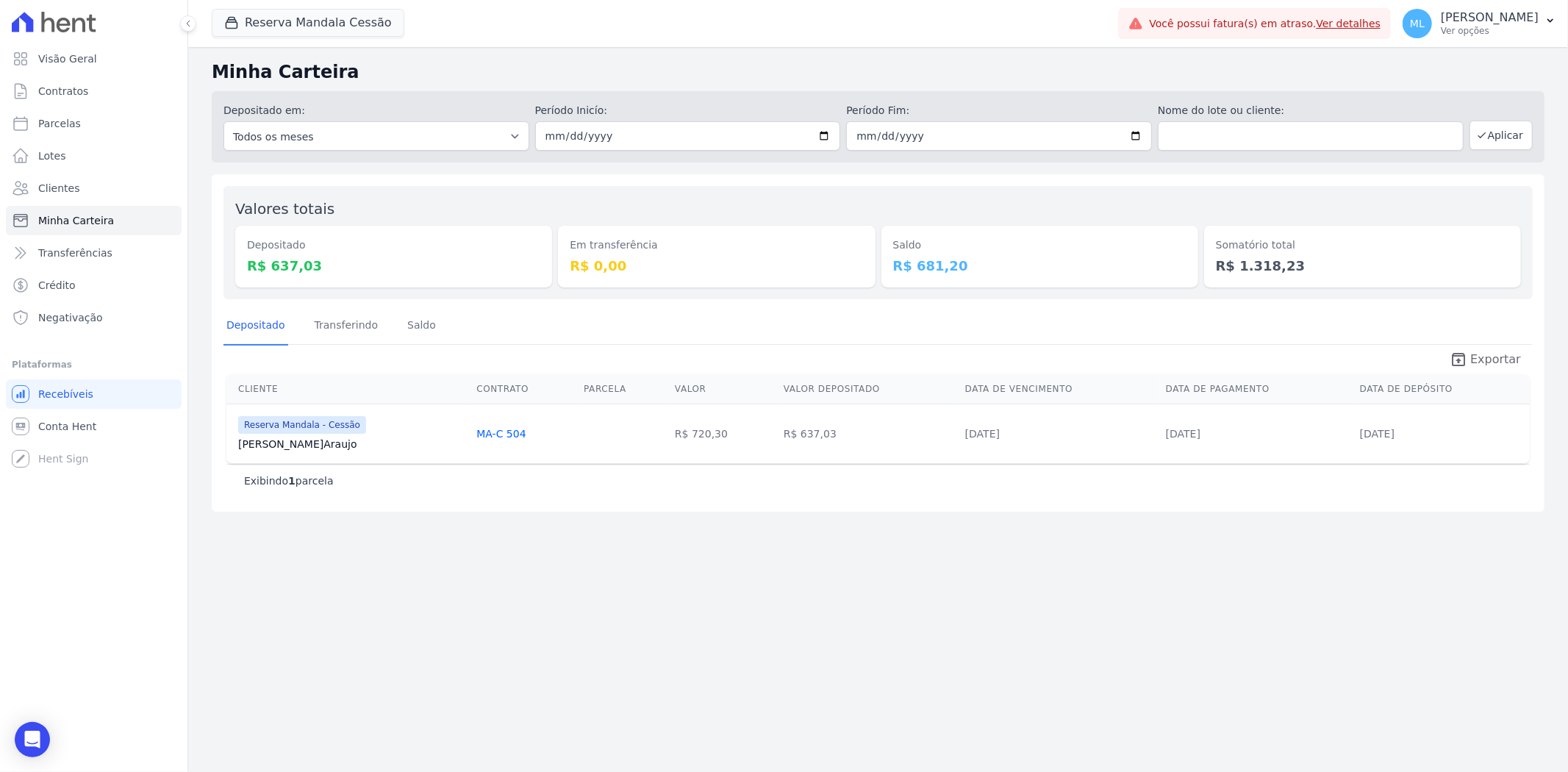
click at [1458, 359] on icon "unarchive" at bounding box center [1458, 359] width 17 height 17
click at [353, 27] on button "Reserva Mandala Cessão" at bounding box center [307, 22] width 192 height 28
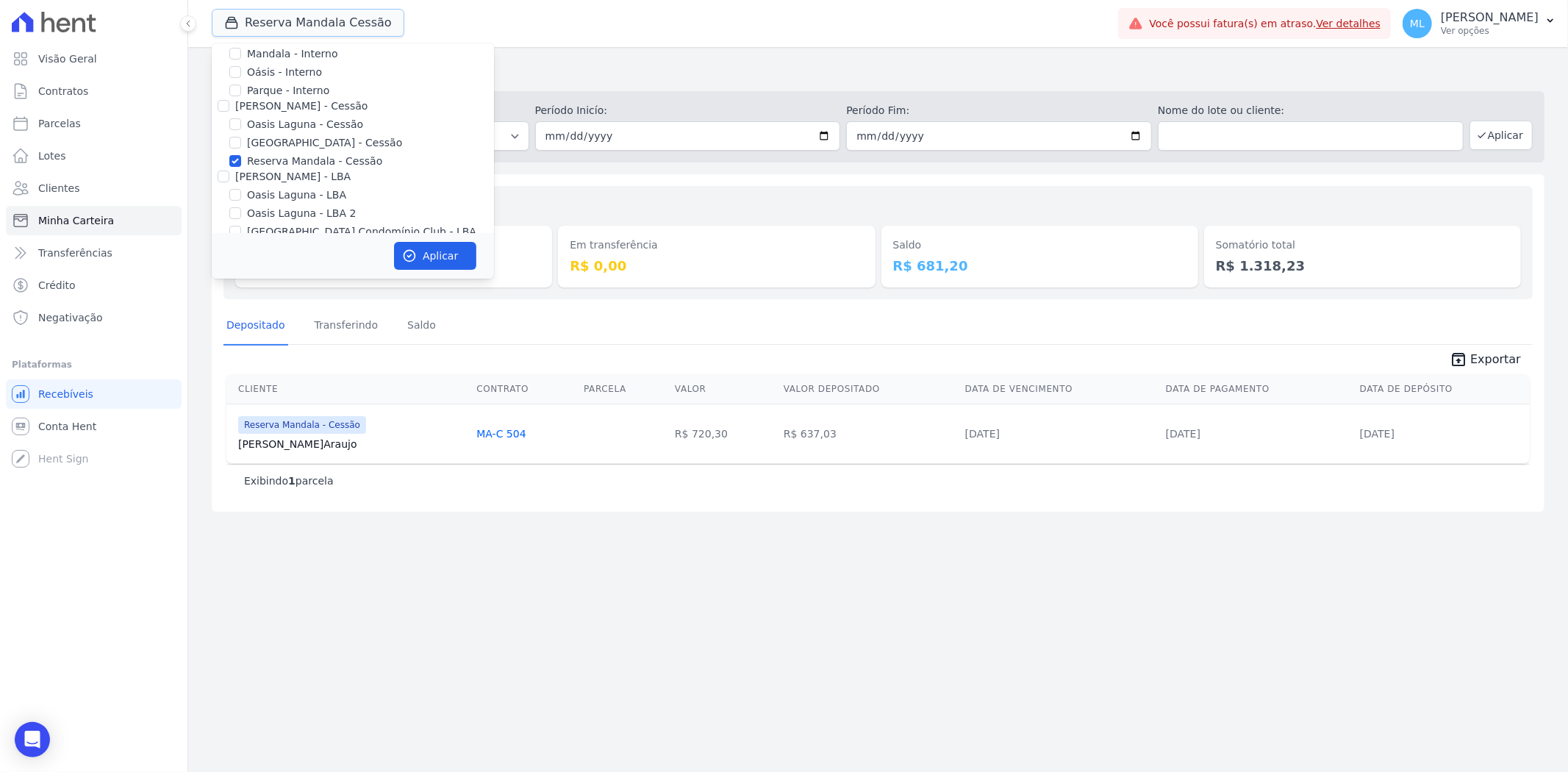
scroll to position [135, 0]
click at [304, 107] on label "Reserva Mandala - Cessão" at bounding box center [314, 106] width 135 height 16
click at [241, 107] on input "Reserva Mandala - Cessão" at bounding box center [235, 106] width 12 height 12
checkbox input "false"
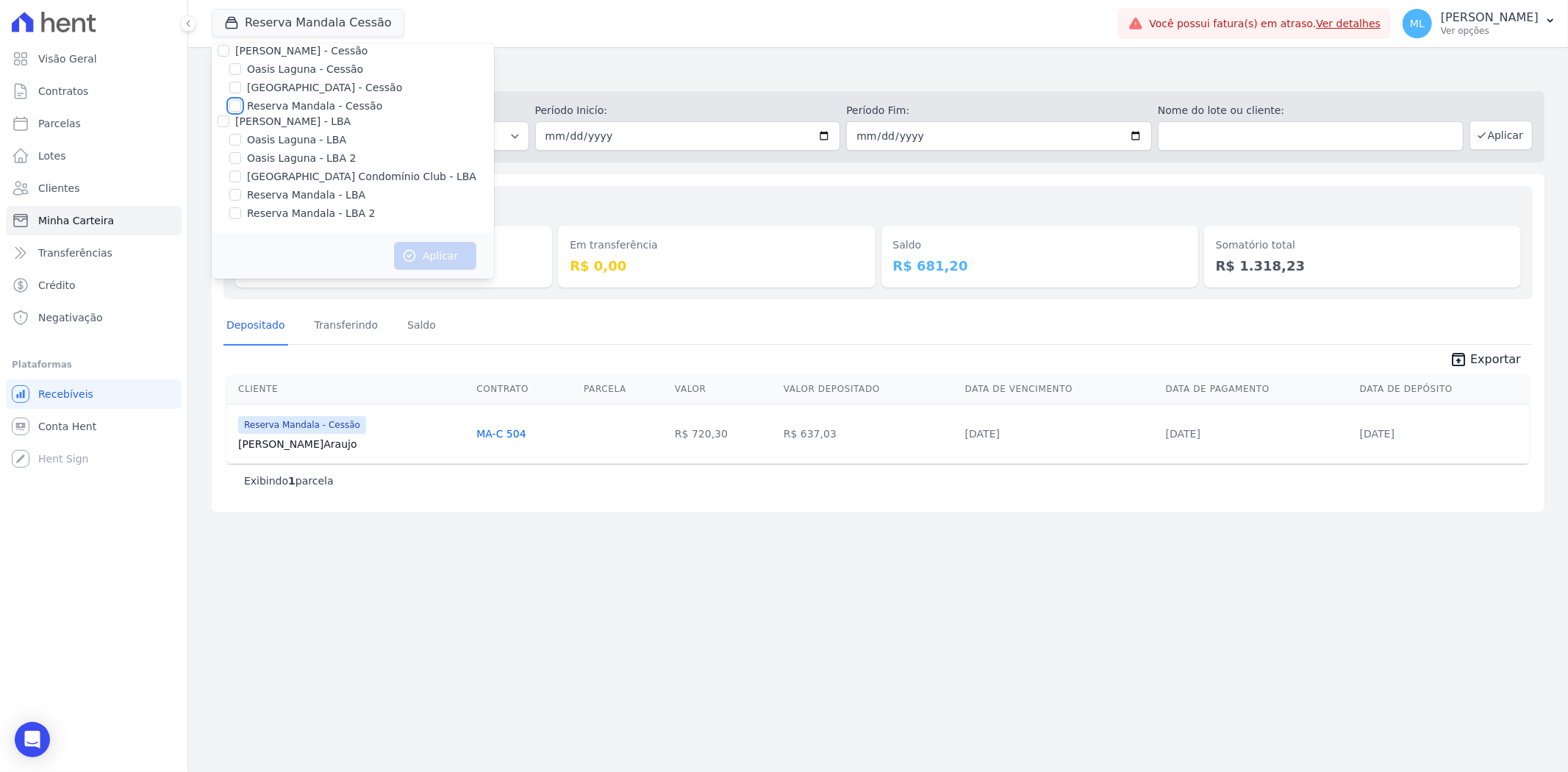
scroll to position [53, 0]
click at [296, 78] on label "Mandala - Interno" at bounding box center [292, 80] width 91 height 16
click at [241, 78] on input "Mandala - Interno" at bounding box center [235, 80] width 12 height 12
checkbox input "true"
click at [434, 251] on button "Aplicar" at bounding box center [435, 255] width 82 height 28
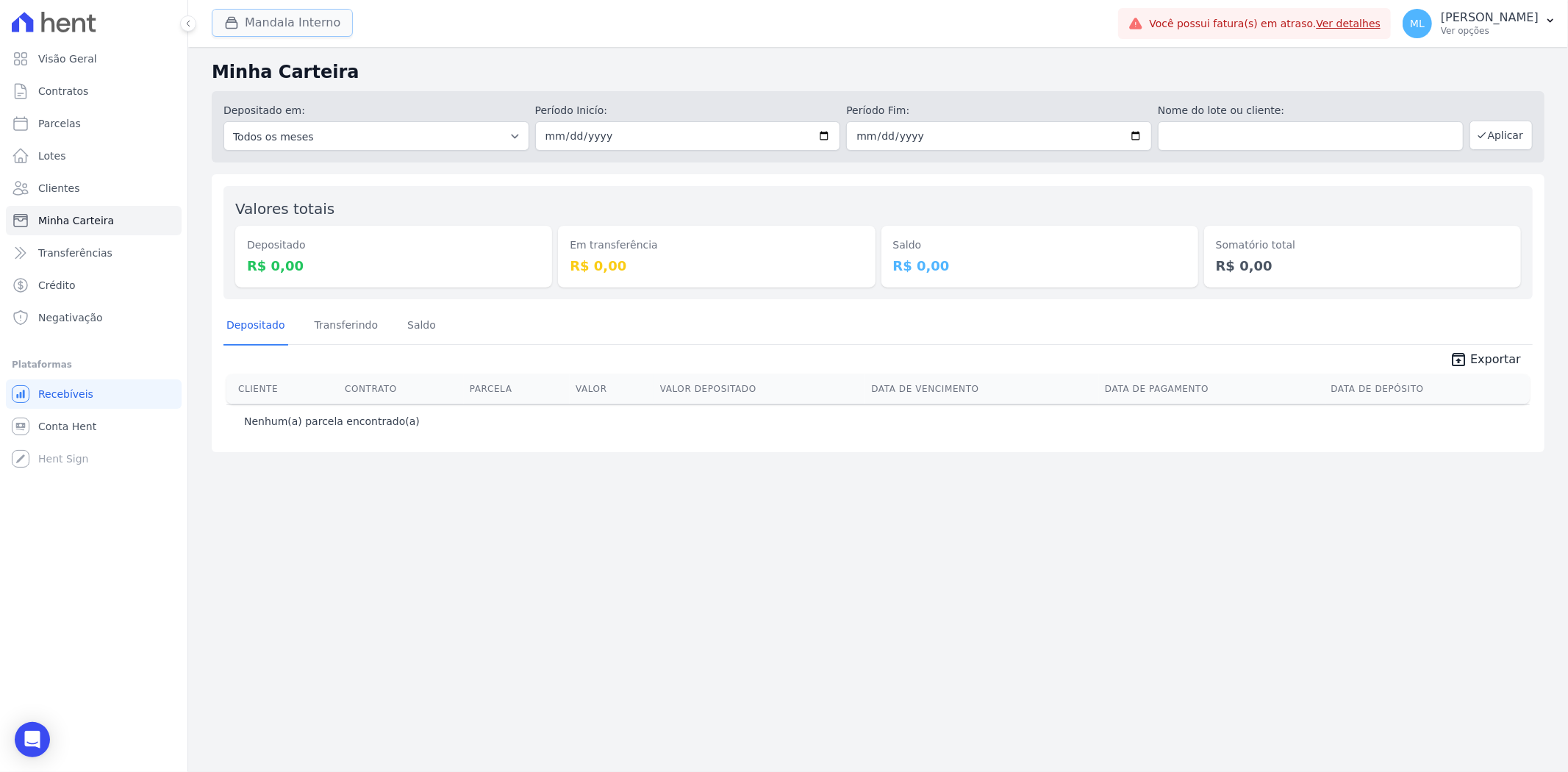
click at [298, 16] on button "Mandala Interno" at bounding box center [282, 22] width 141 height 28
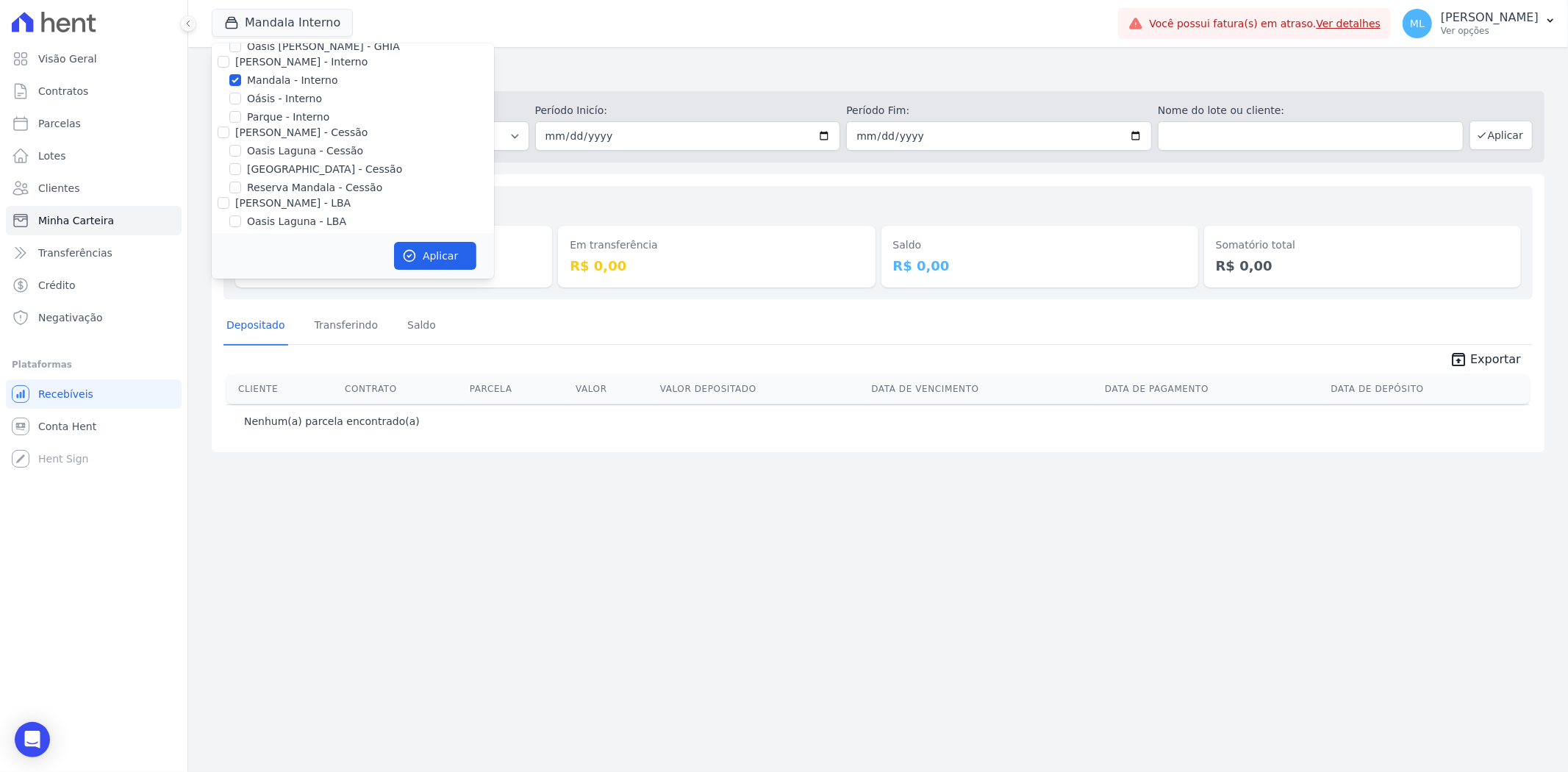
click at [281, 74] on label "Mandala - Interno" at bounding box center [292, 80] width 91 height 16
click at [241, 74] on input "Mandala - Interno" at bounding box center [235, 80] width 12 height 12
checkbox input "false"
click at [288, 103] on label "Reserva Mandala - Cessão" at bounding box center [314, 106] width 135 height 16
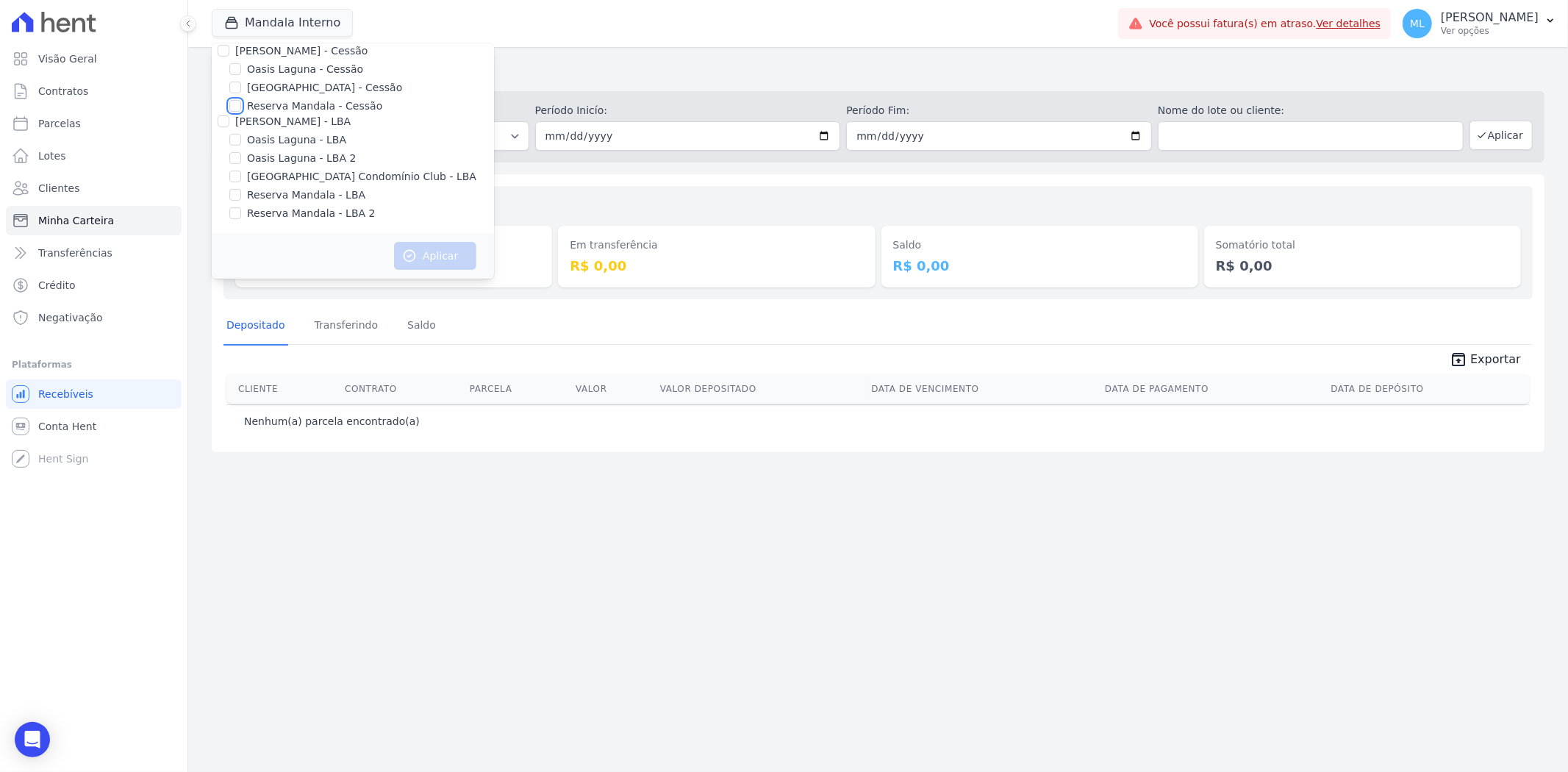
click at [241, 103] on input "Reserva Mandala - Cessão" at bounding box center [235, 106] width 12 height 12
checkbox input "true"
click at [444, 251] on button "Aplicar" at bounding box center [435, 255] width 82 height 28
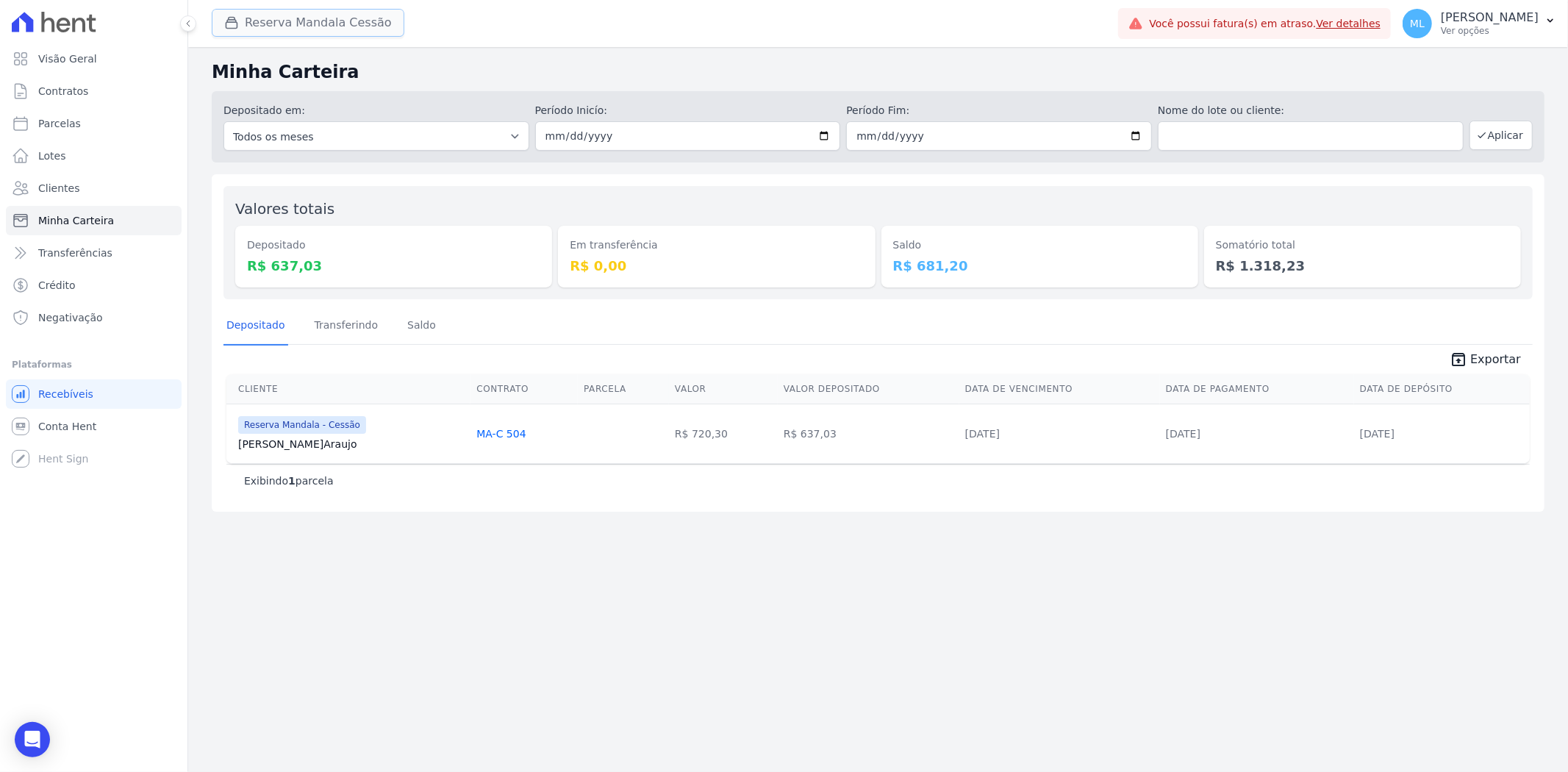
click at [311, 20] on button "Reserva Mandala Cessão" at bounding box center [307, 22] width 192 height 28
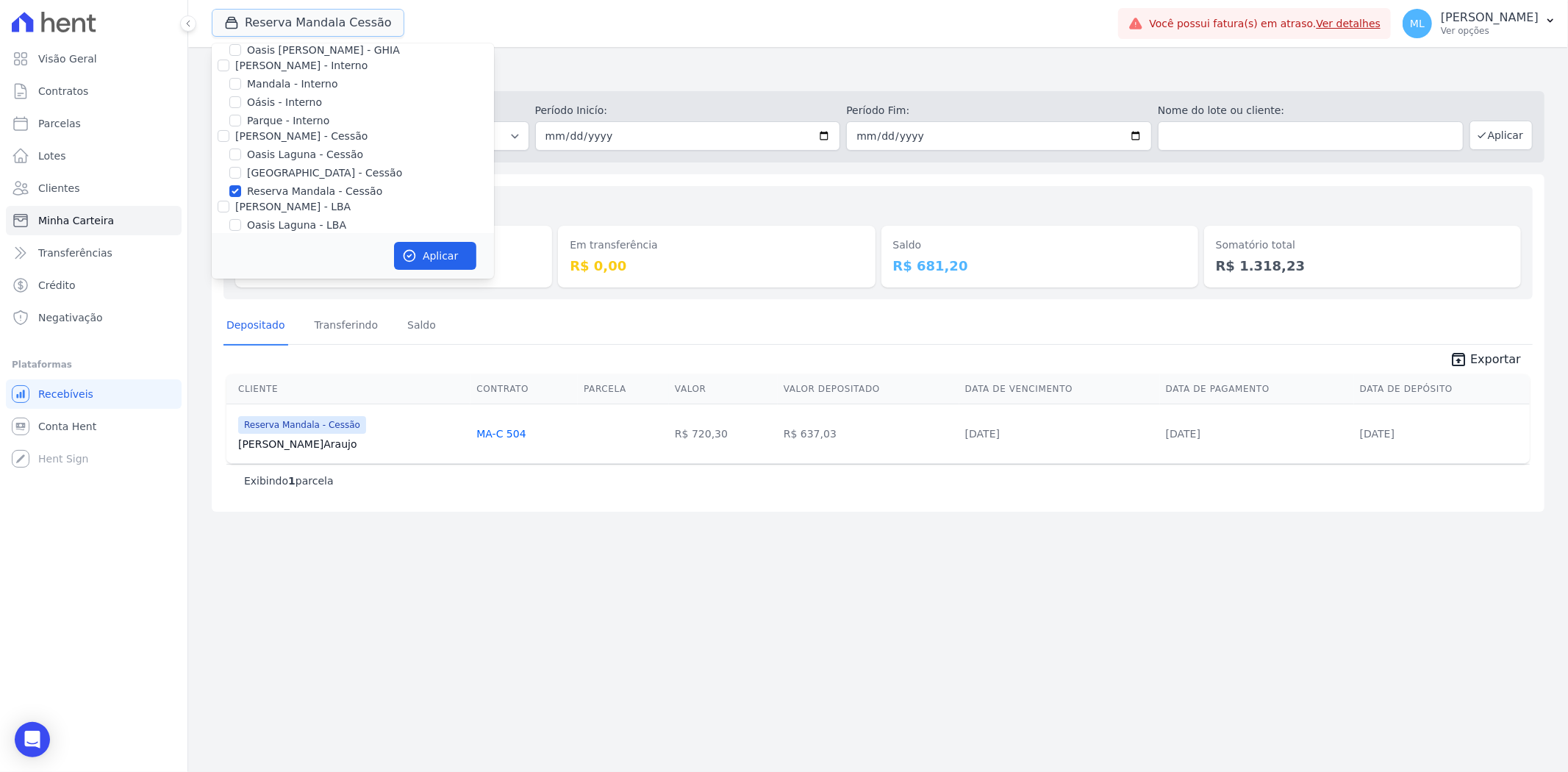
scroll to position [135, 0]
click at [737, 174] on div "Valores totais Depositado R$ 637,03 Em transferência R$ 0,00 [GEOGRAPHIC_DATA] …" at bounding box center [877, 342] width 1333 height 337
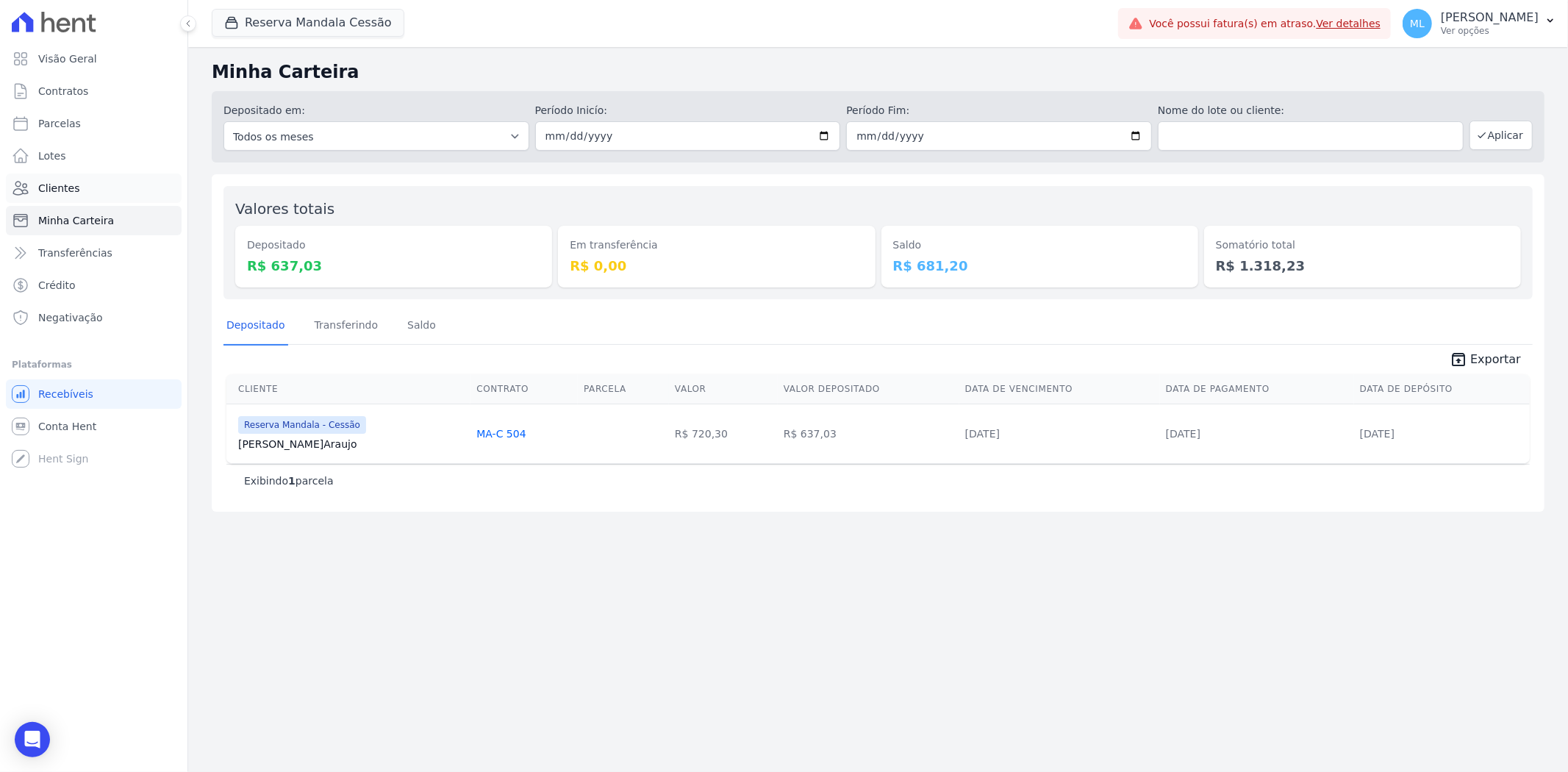
click at [119, 174] on link "Clientes" at bounding box center [94, 188] width 176 height 29
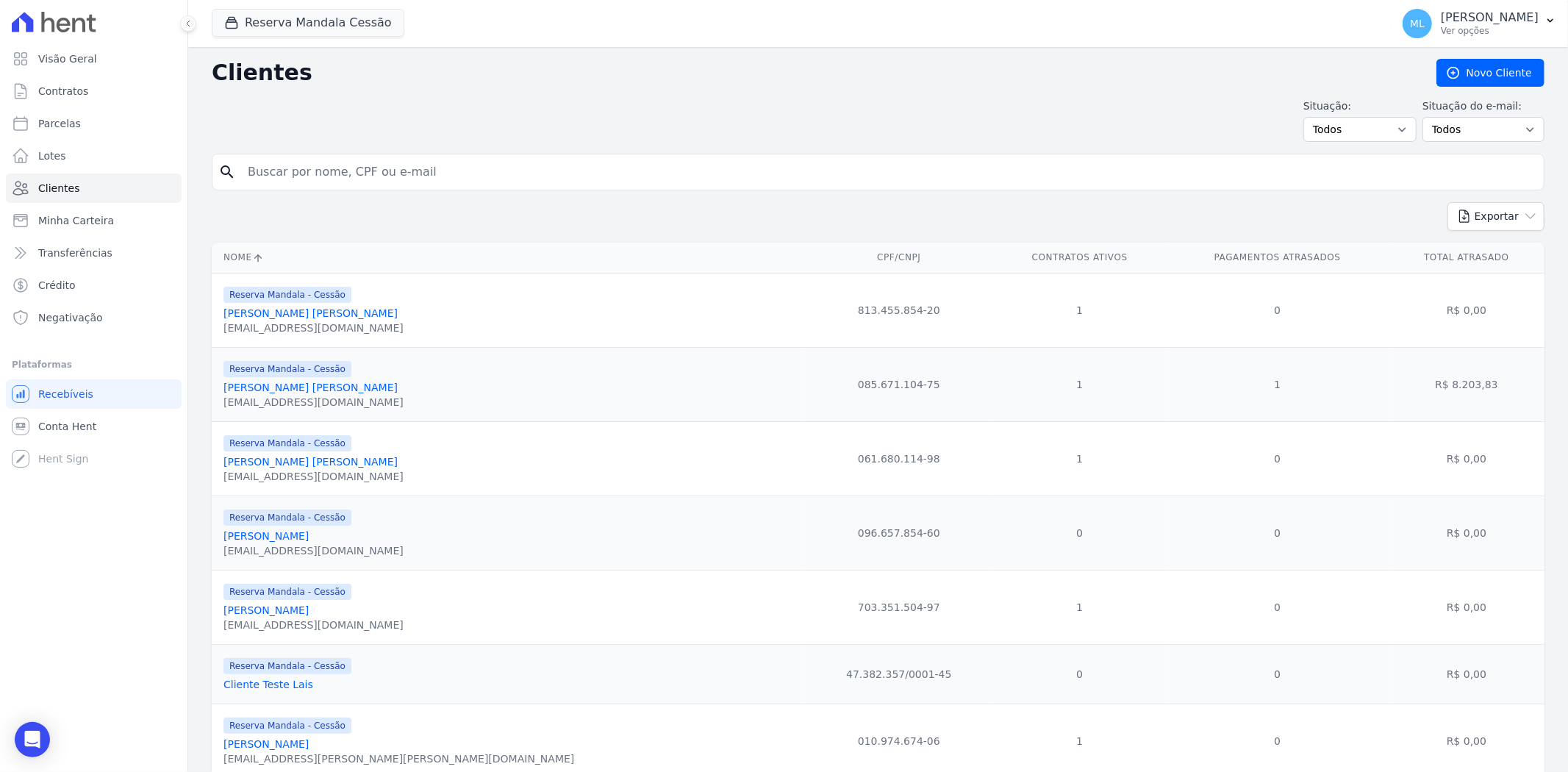
click at [445, 171] on input "search" at bounding box center [888, 172] width 1299 height 29
type input "[PERSON_NAME]"
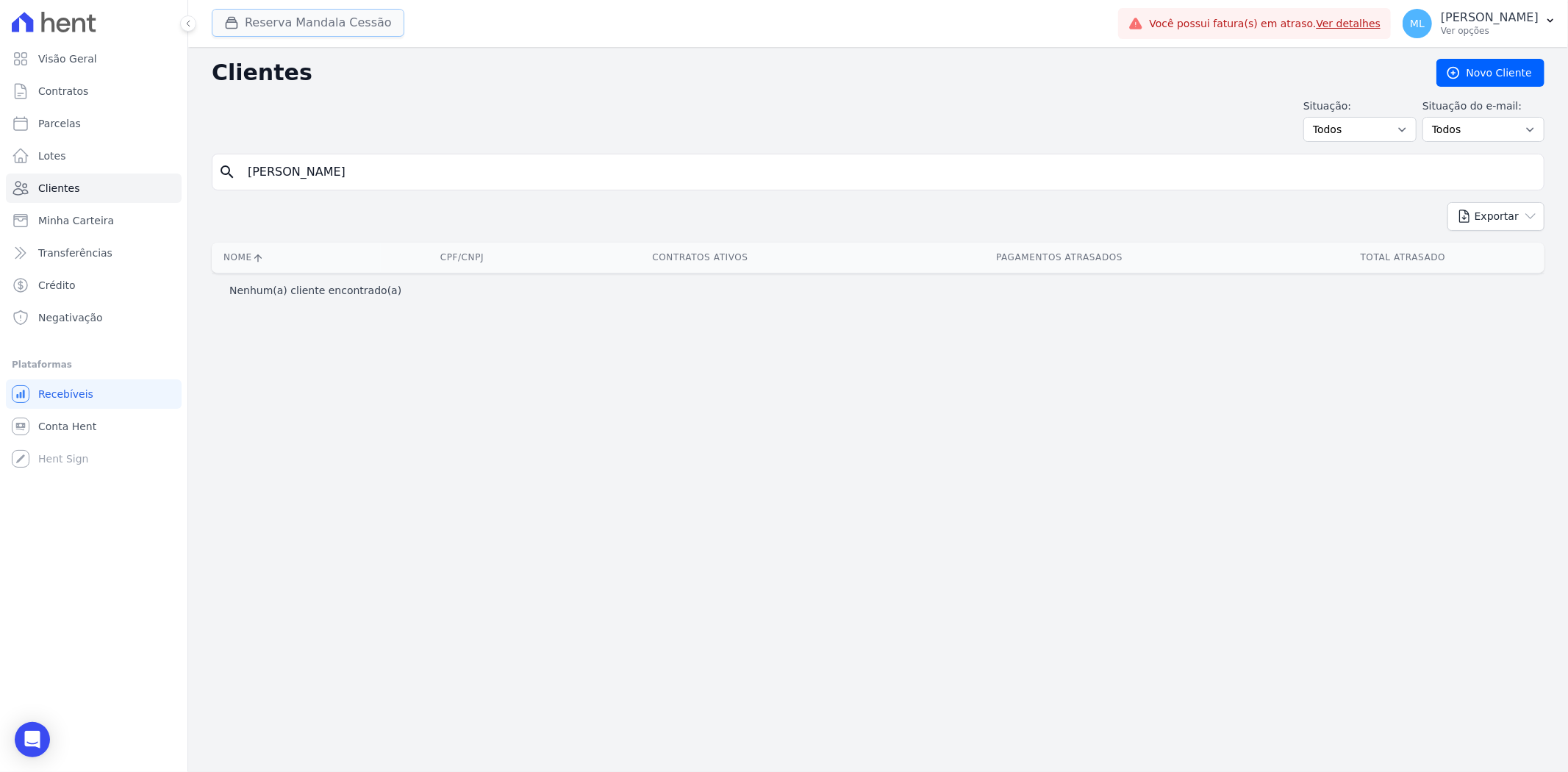
click at [376, 9] on button "Reserva Mandala Cessão" at bounding box center [307, 22] width 192 height 28
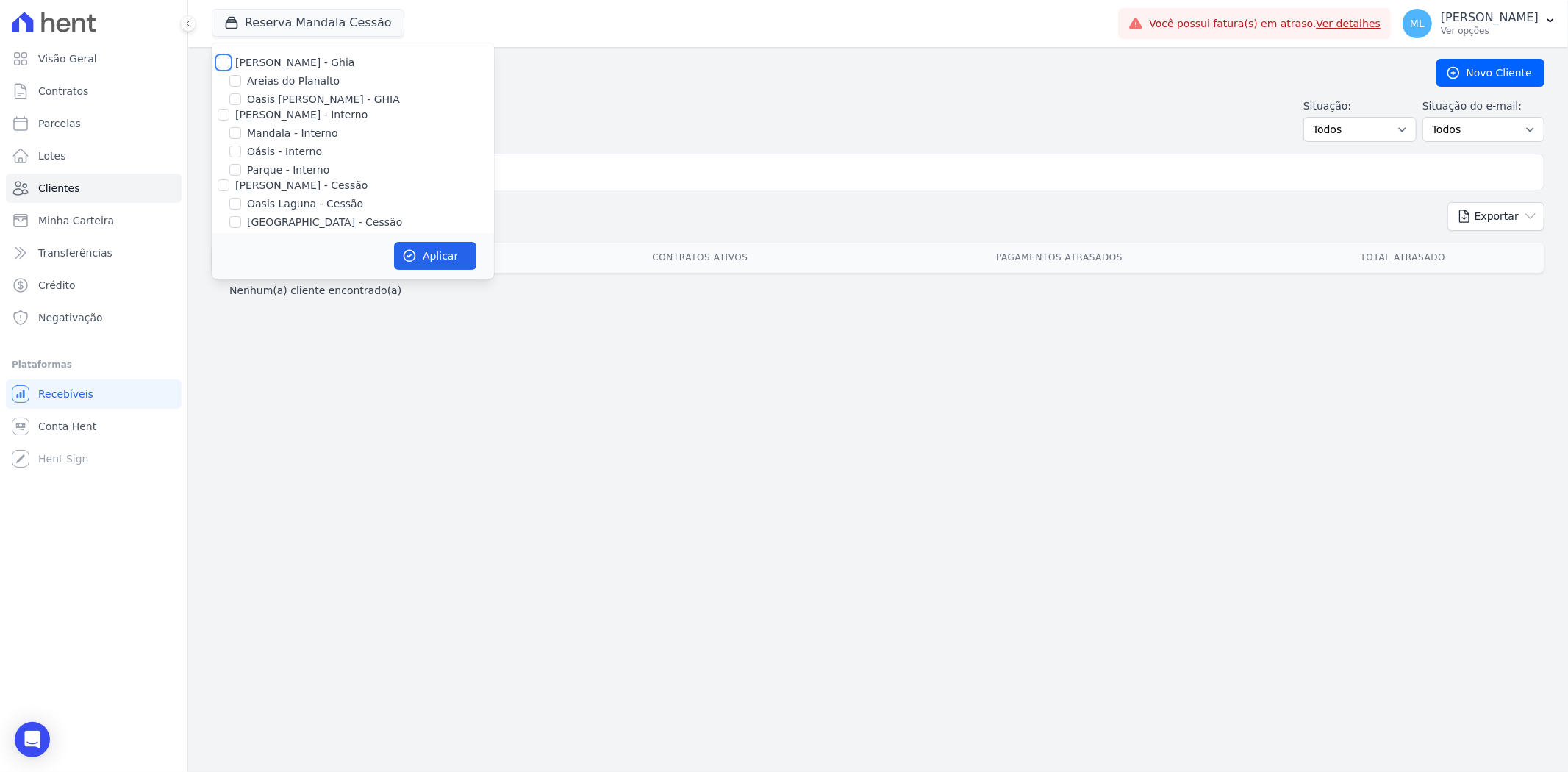
click at [221, 62] on input "[PERSON_NAME] - Ghia" at bounding box center [223, 63] width 12 height 12
checkbox input "true"
click at [223, 118] on input "[PERSON_NAME] - Interno" at bounding box center [223, 115] width 12 height 12
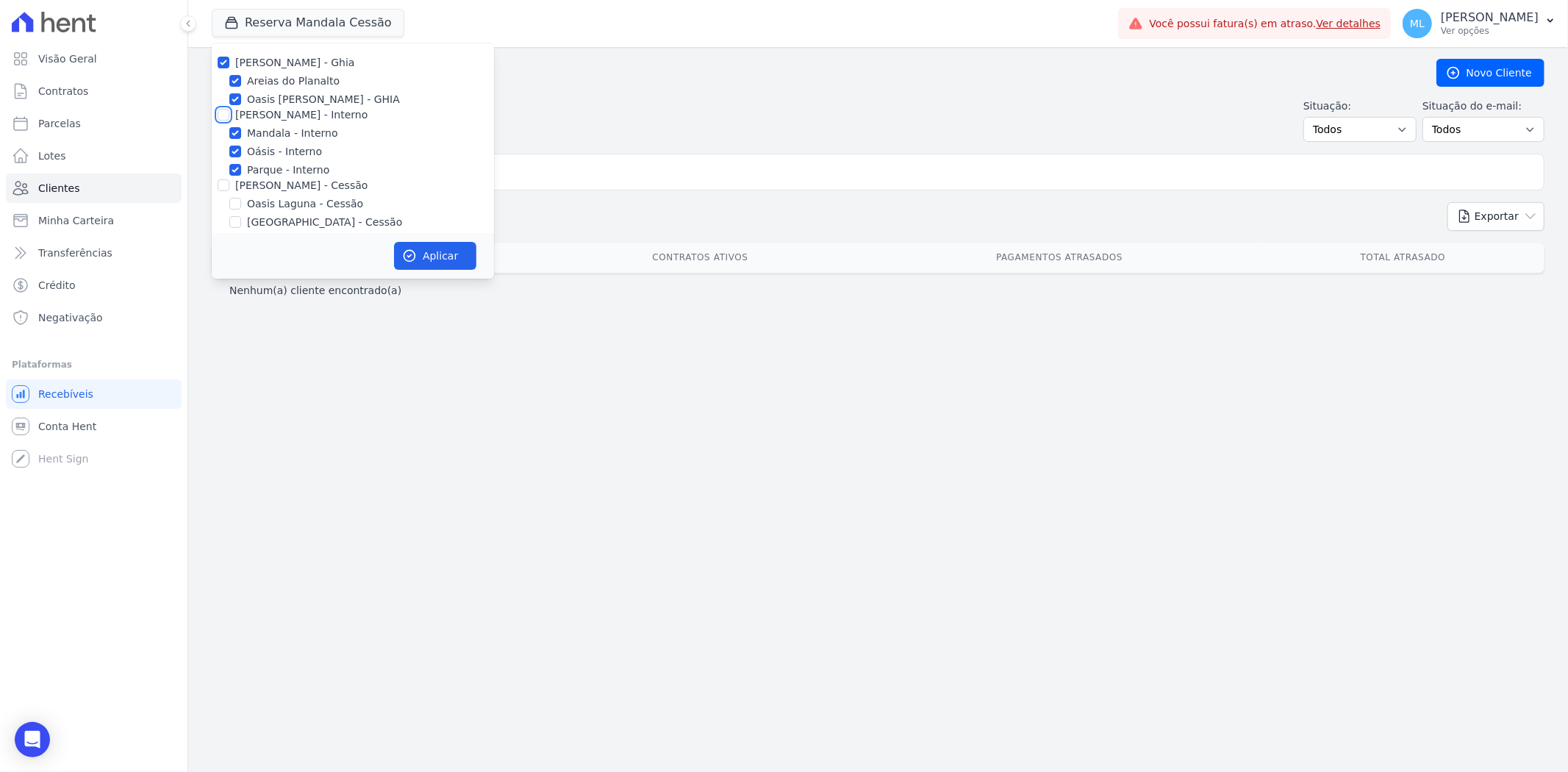
checkbox input "true"
click at [221, 186] on input "[PERSON_NAME] - Cessão" at bounding box center [223, 185] width 12 height 12
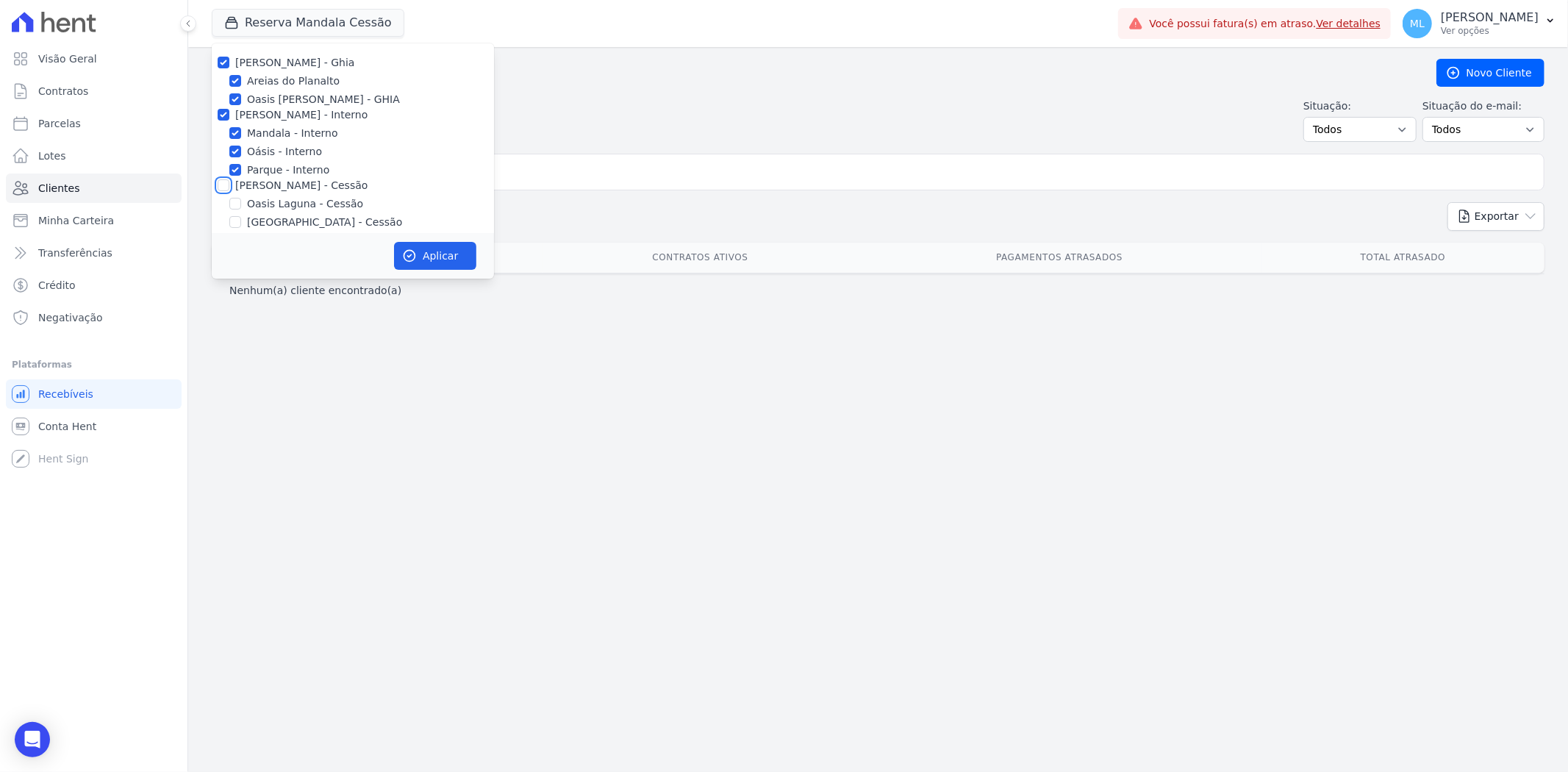
checkbox input "true"
click at [226, 128] on div "[PERSON_NAME] - Ghia [PERSON_NAME] do Planalto Oasis [PERSON_NAME] - GHIA [PERS…" at bounding box center [352, 71] width 282 height 324
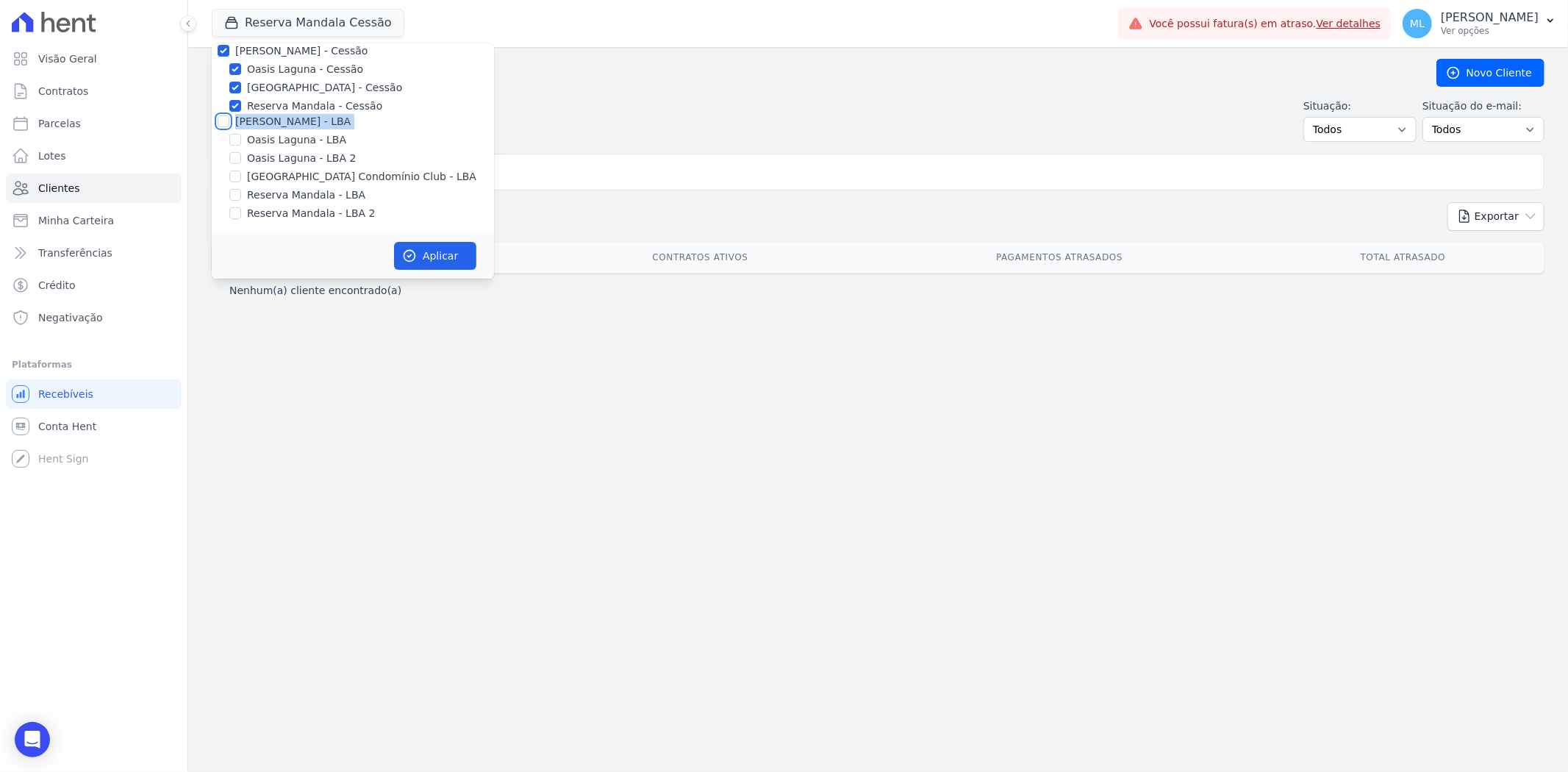
click at [226, 126] on input "[PERSON_NAME] - LBA" at bounding box center [223, 122] width 12 height 12
checkbox input "true"
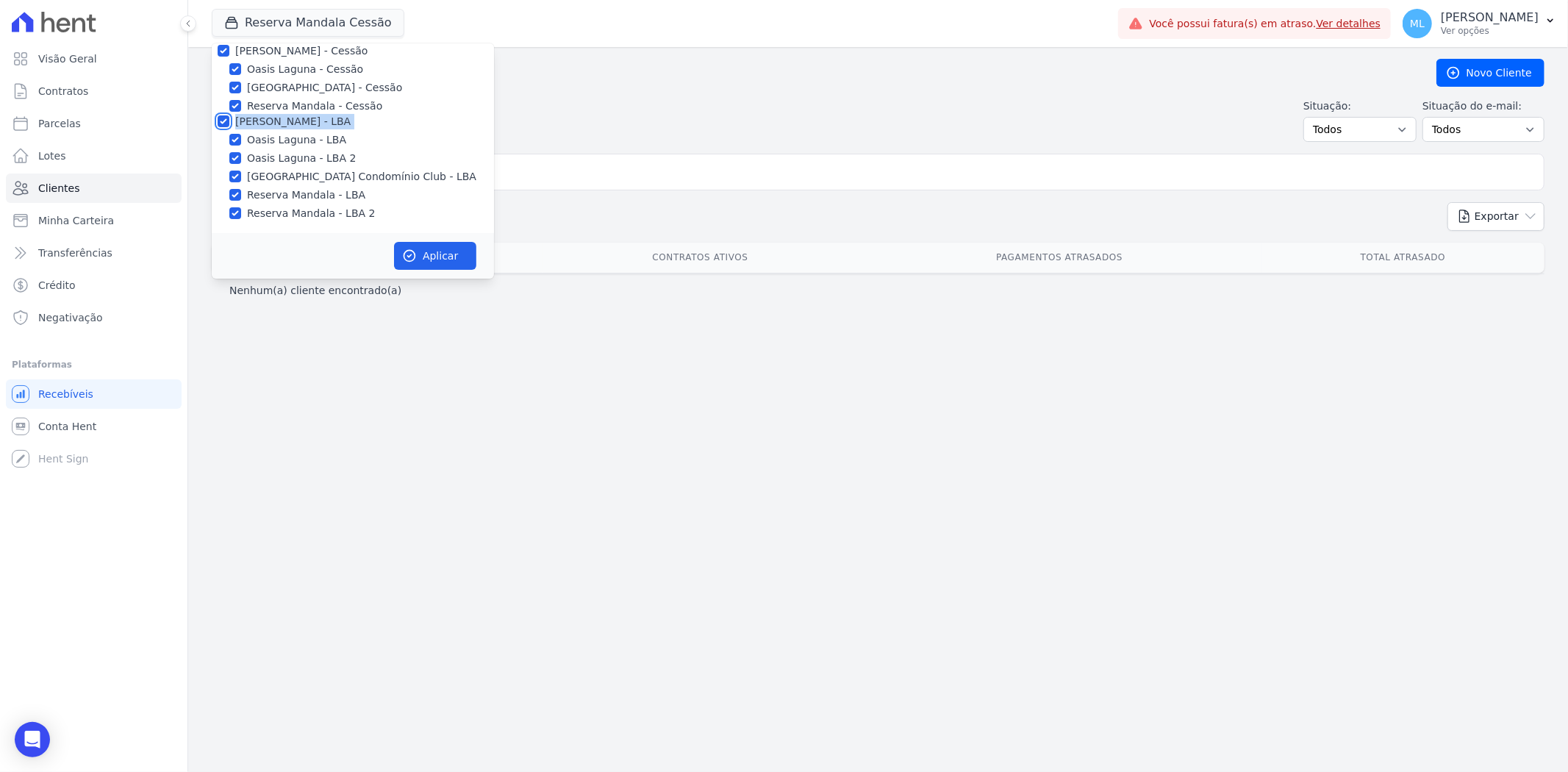
checkbox input "true"
click at [467, 256] on button "Aplicar" at bounding box center [435, 255] width 82 height 28
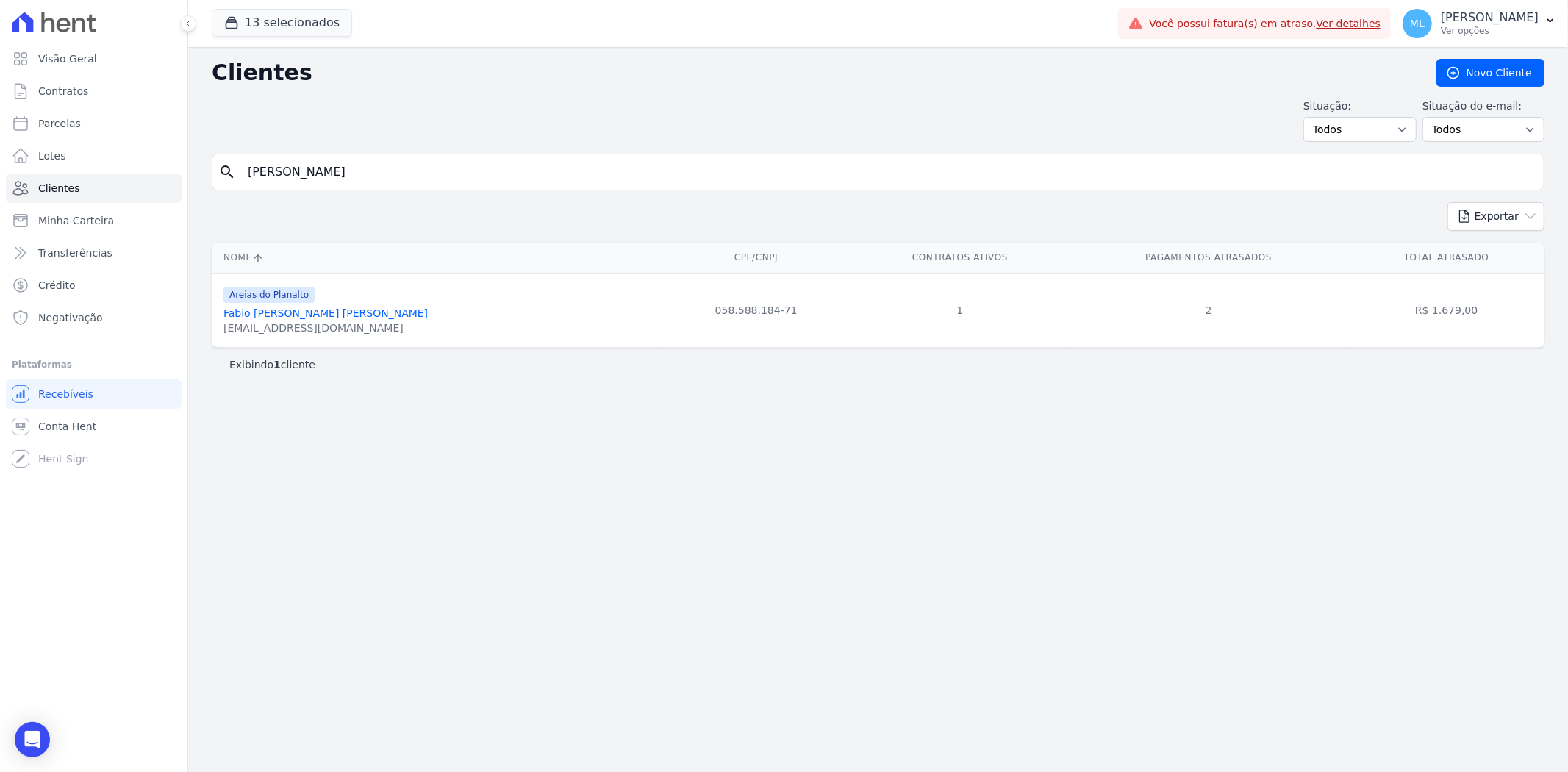
click at [365, 310] on link "Fabio [PERSON_NAME] [PERSON_NAME]" at bounding box center [325, 313] width 204 height 12
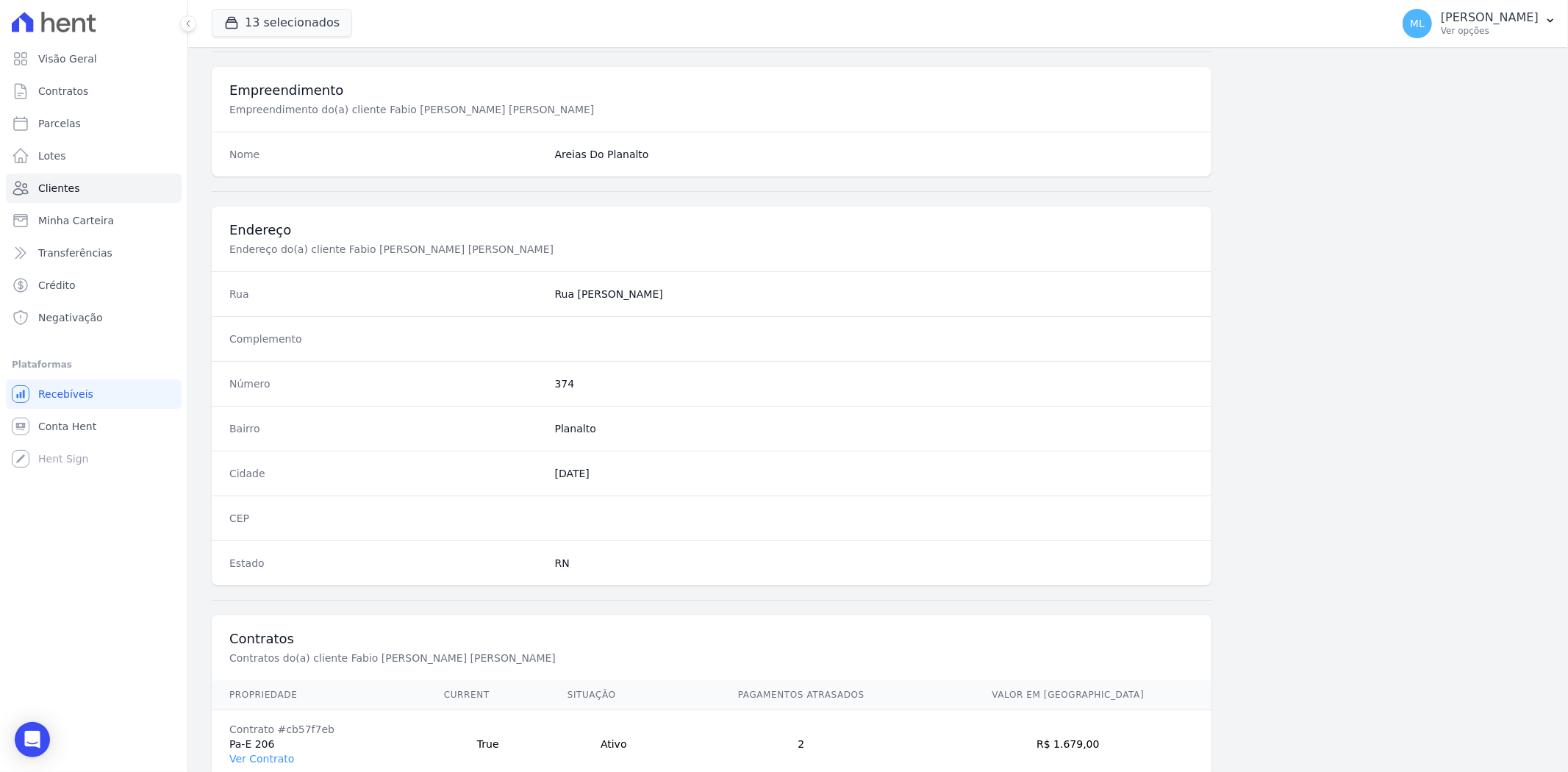
scroll to position [606, 0]
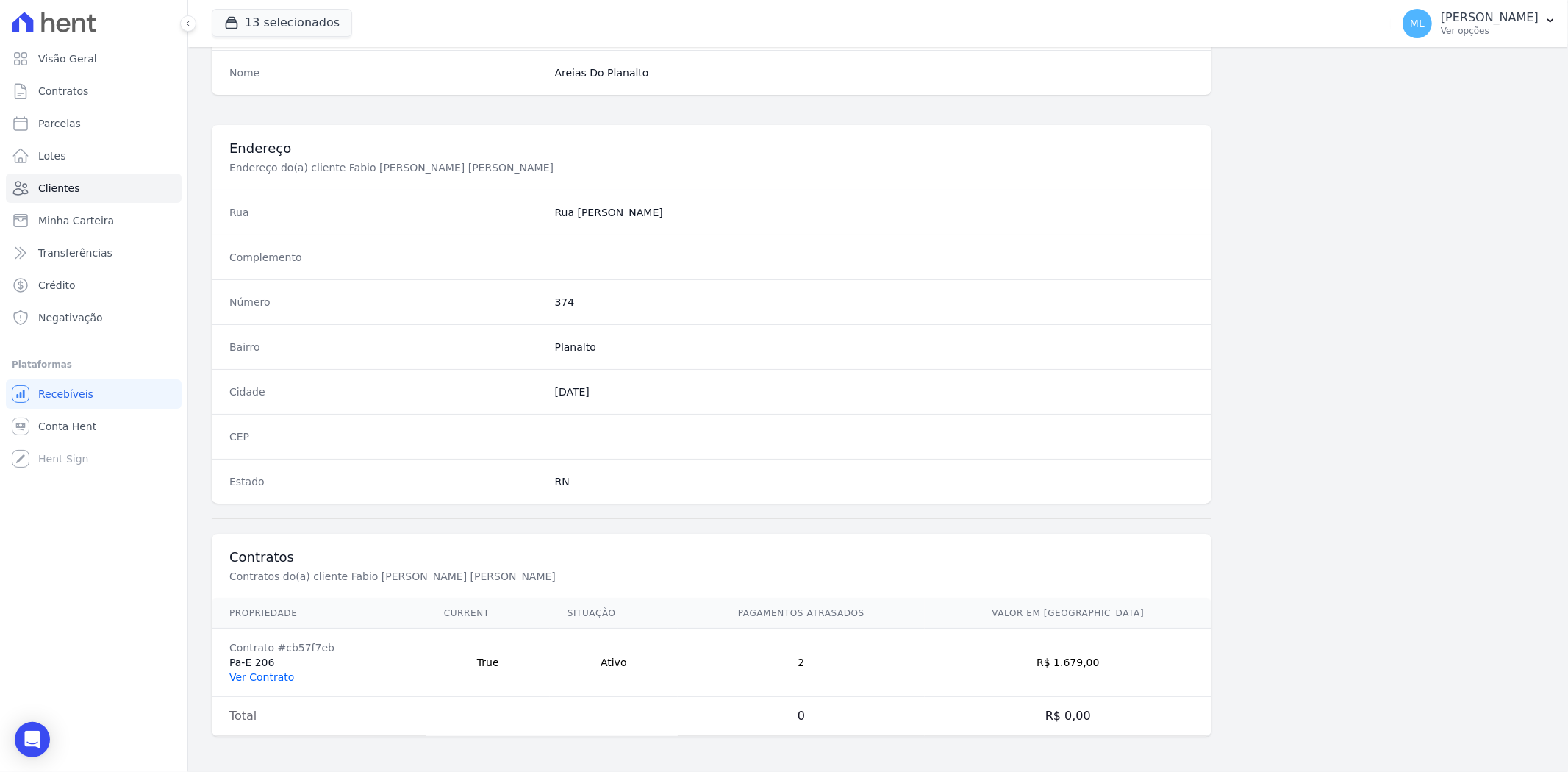
drag, startPoint x: 275, startPoint y: 664, endPoint x: 281, endPoint y: 675, distance: 12.5
click at [275, 665] on td "Contrato #cb57f7eb Pa-E 206 Ver Contrato" at bounding box center [318, 662] width 215 height 68
click at [281, 675] on link "Ver Contrato" at bounding box center [261, 677] width 65 height 12
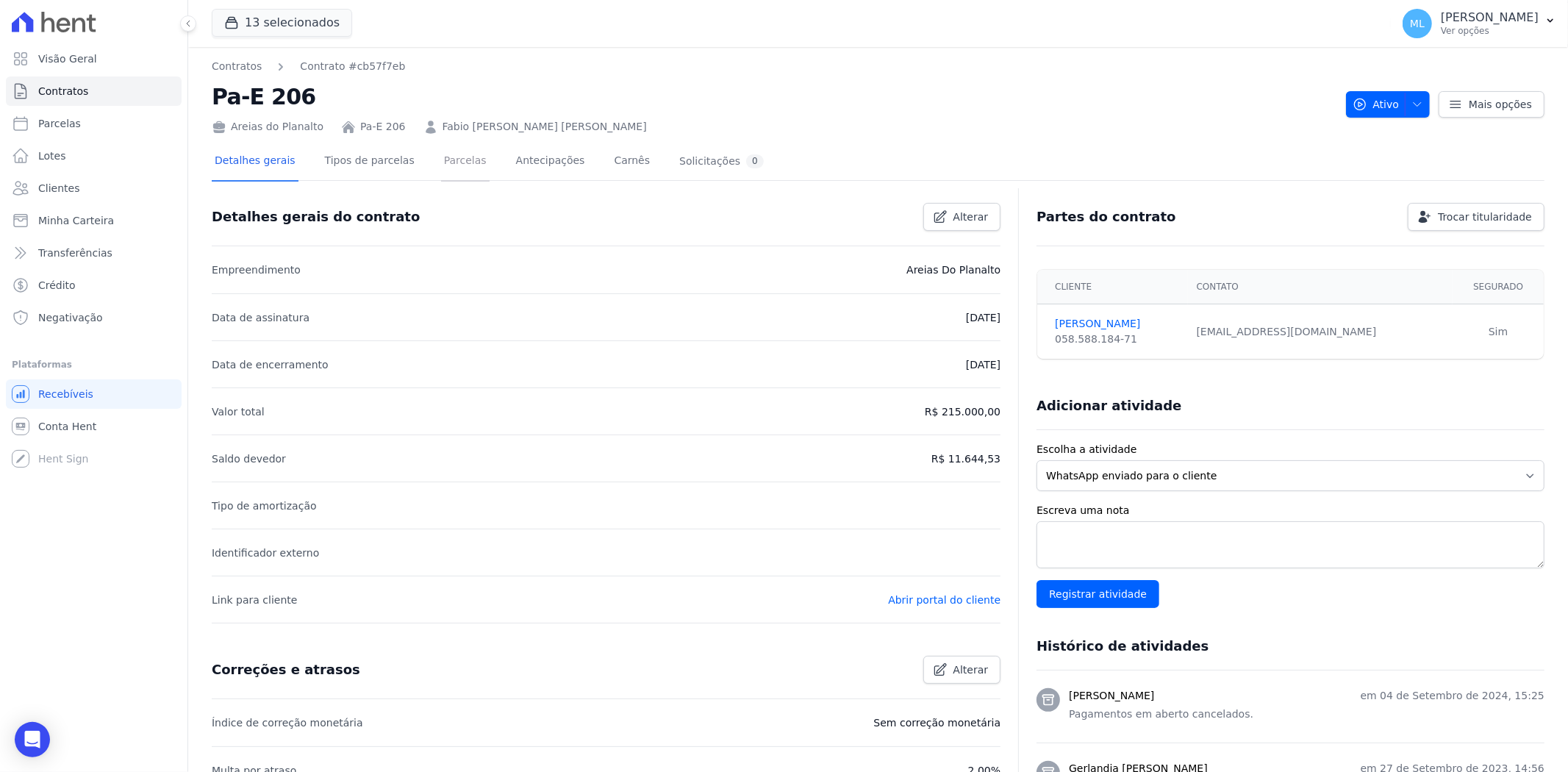
click at [457, 157] on link "Parcelas" at bounding box center [465, 161] width 48 height 39
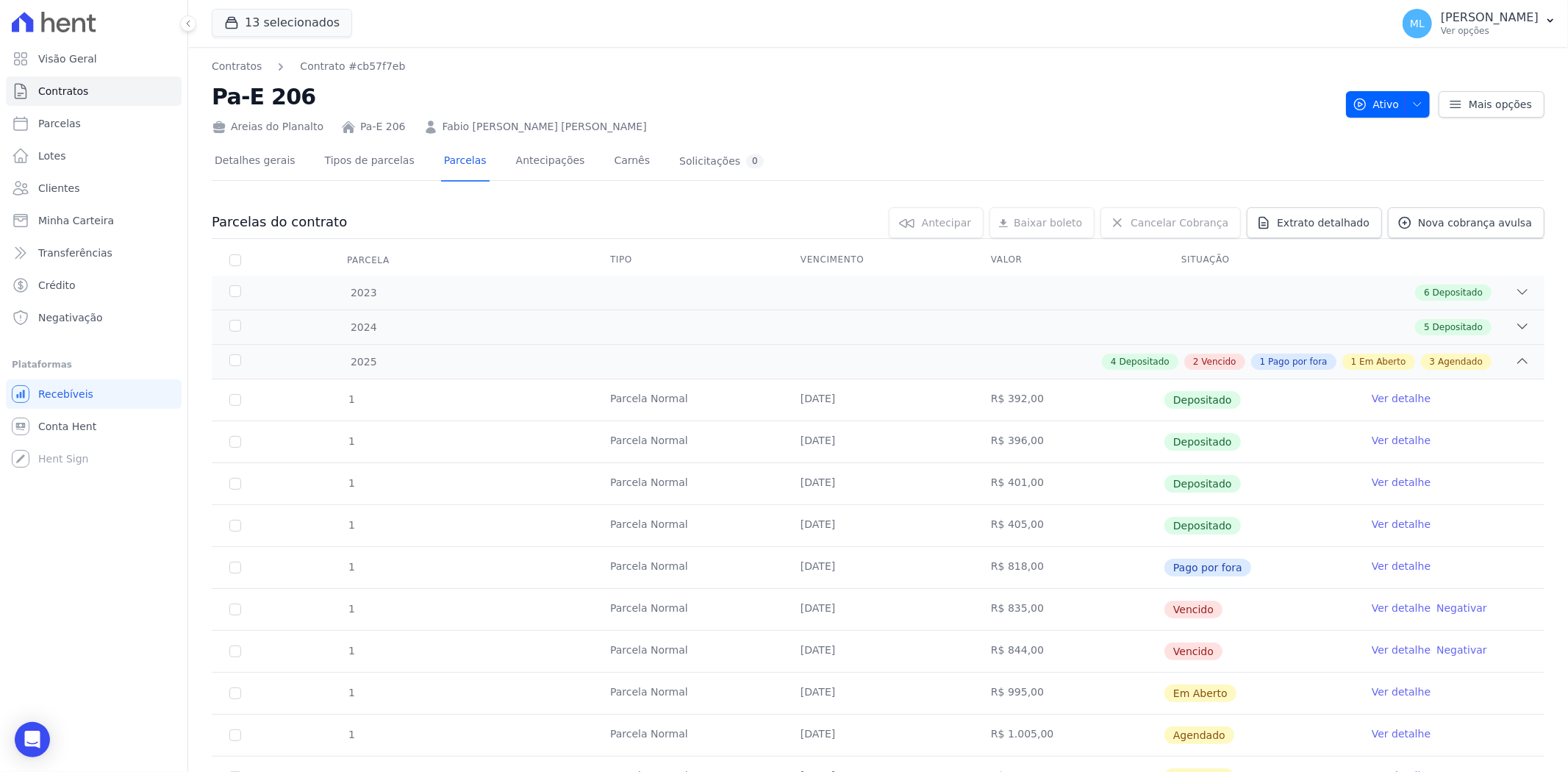
click at [1371, 603] on link "Ver detalhe" at bounding box center [1401, 607] width 59 height 15
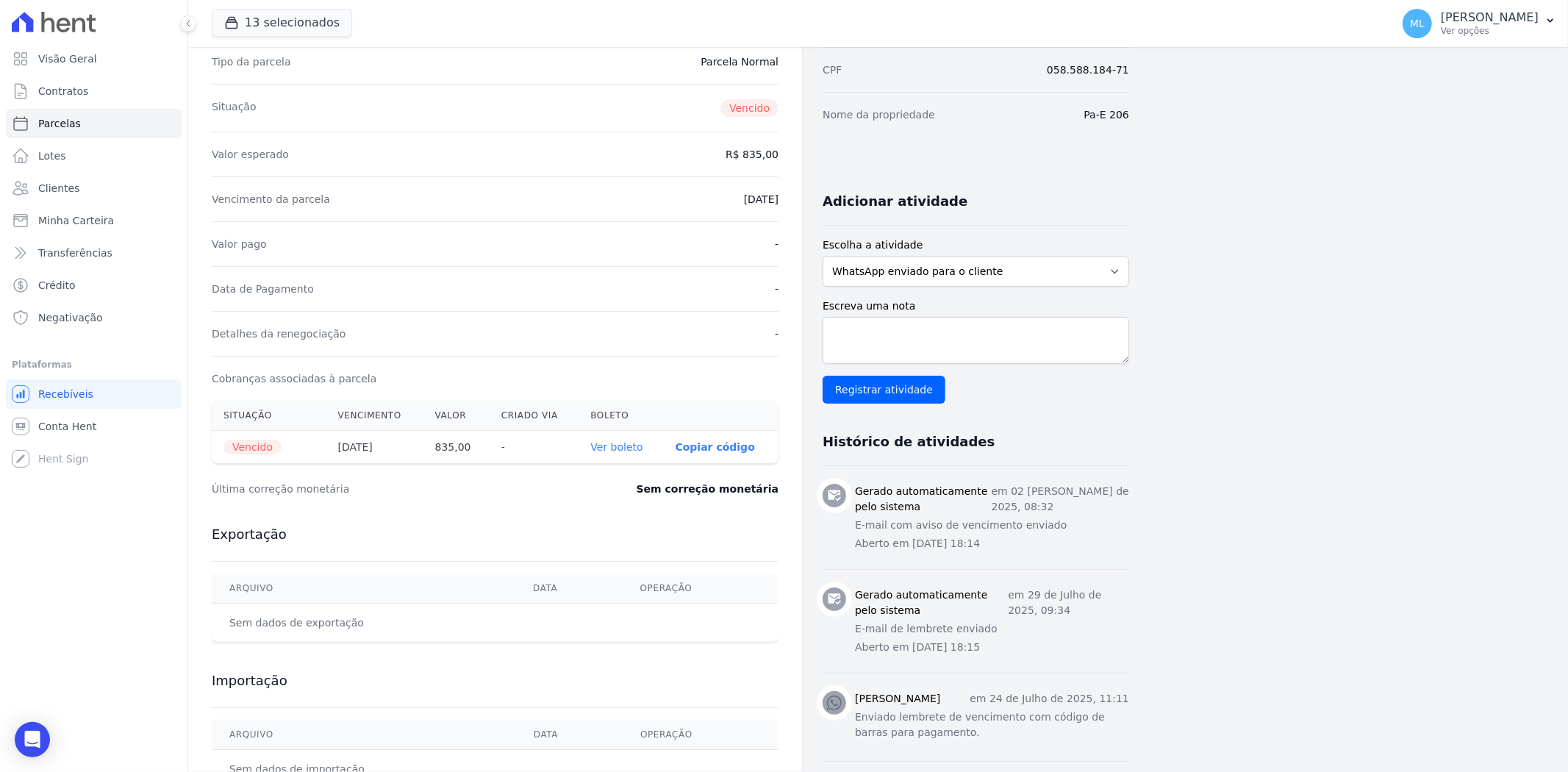
scroll to position [245, 0]
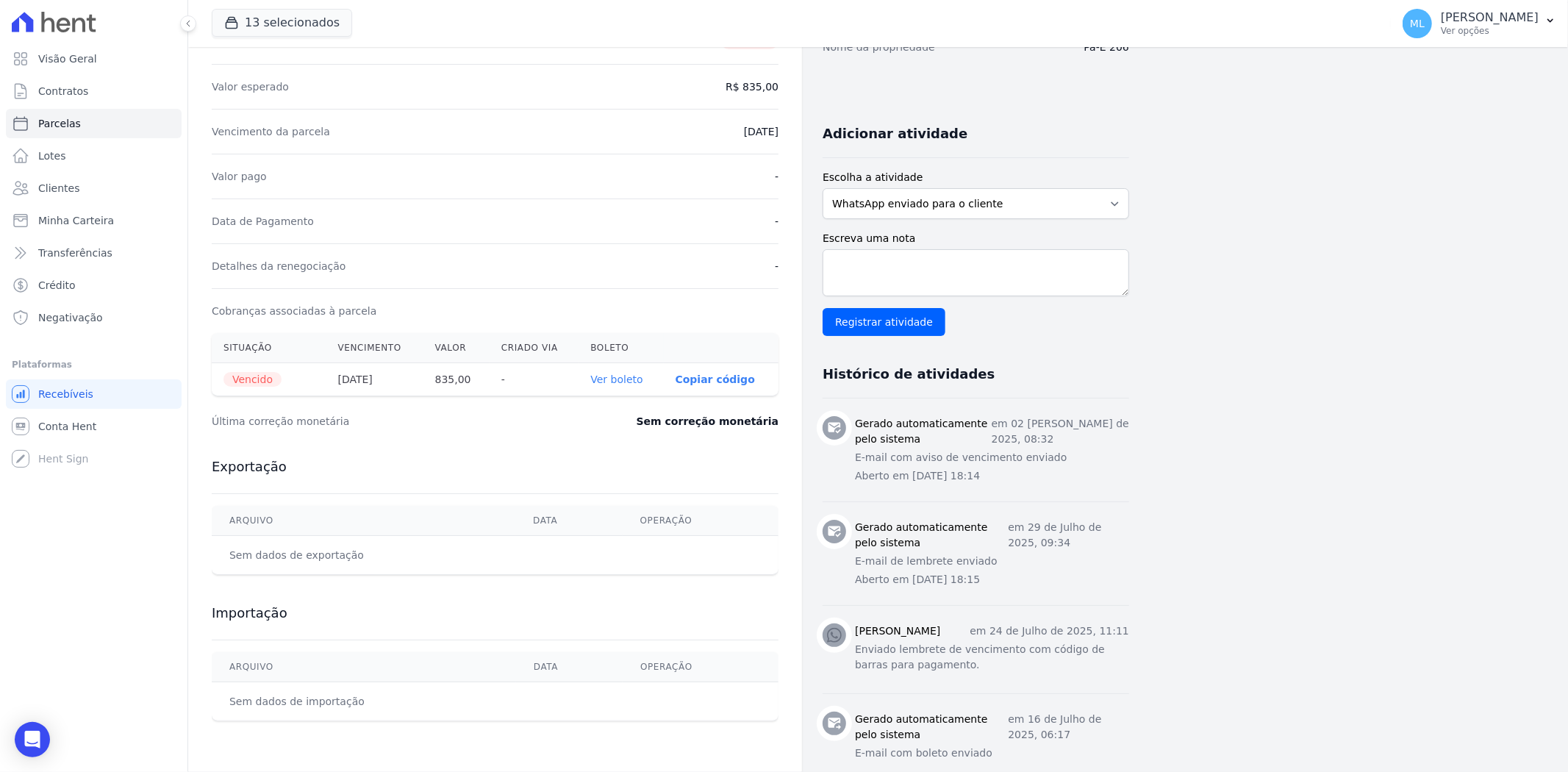
click at [621, 385] on link "Ver boleto" at bounding box center [616, 380] width 53 height 12
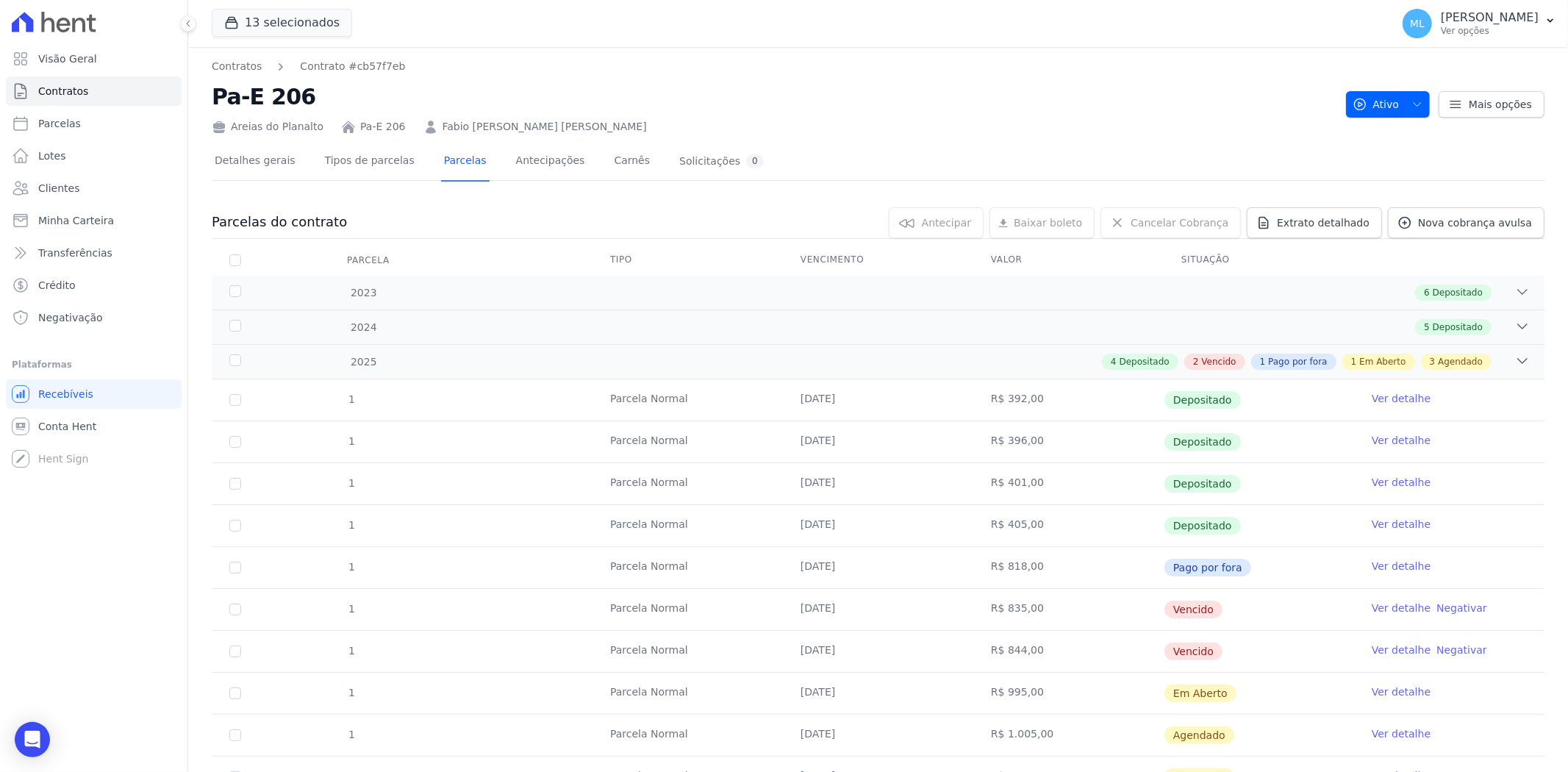
click at [1384, 653] on link "Ver detalhe" at bounding box center [1401, 650] width 59 height 15
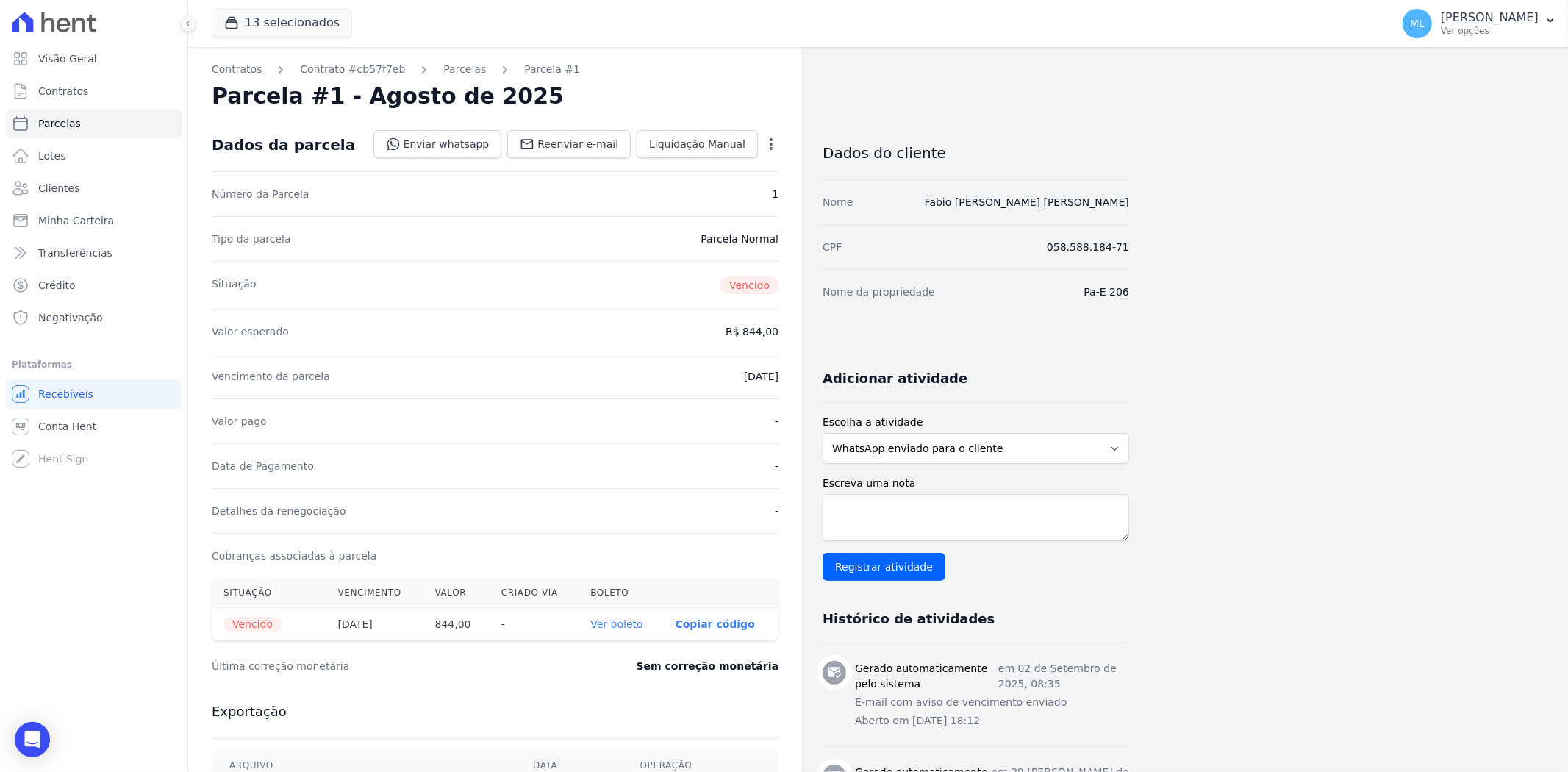
click at [620, 625] on link "Ver boleto" at bounding box center [616, 625] width 53 height 12
